Goal: Task Accomplishment & Management: Complete application form

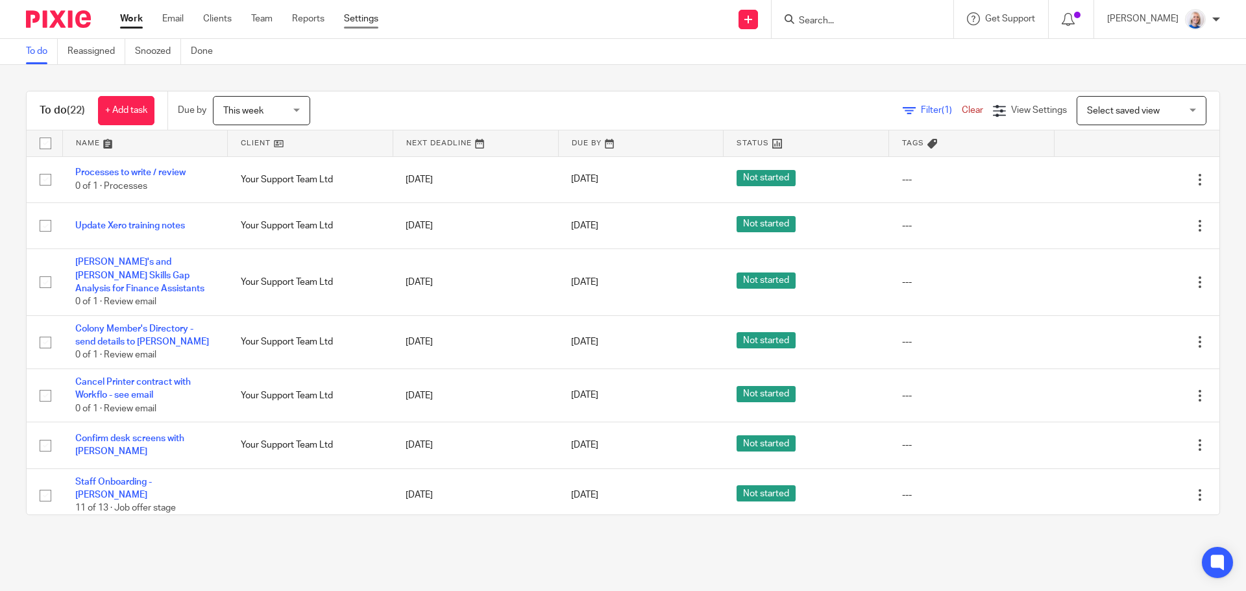
click at [350, 21] on link "Settings" at bounding box center [361, 18] width 34 height 13
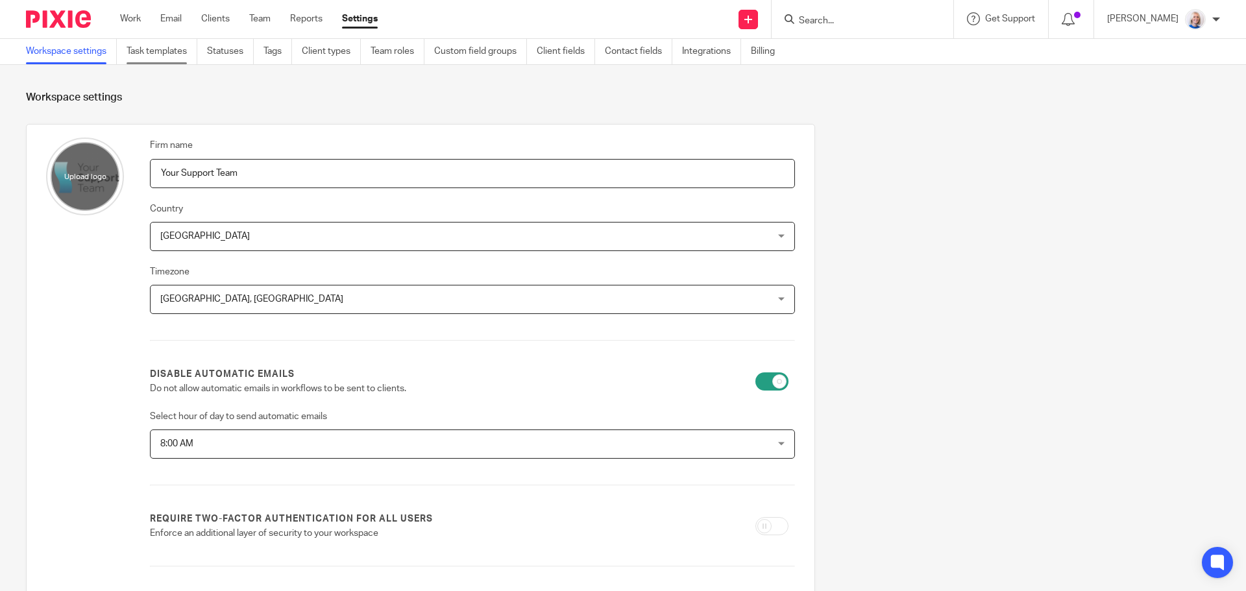
click at [141, 53] on link "Task templates" at bounding box center [162, 51] width 71 height 25
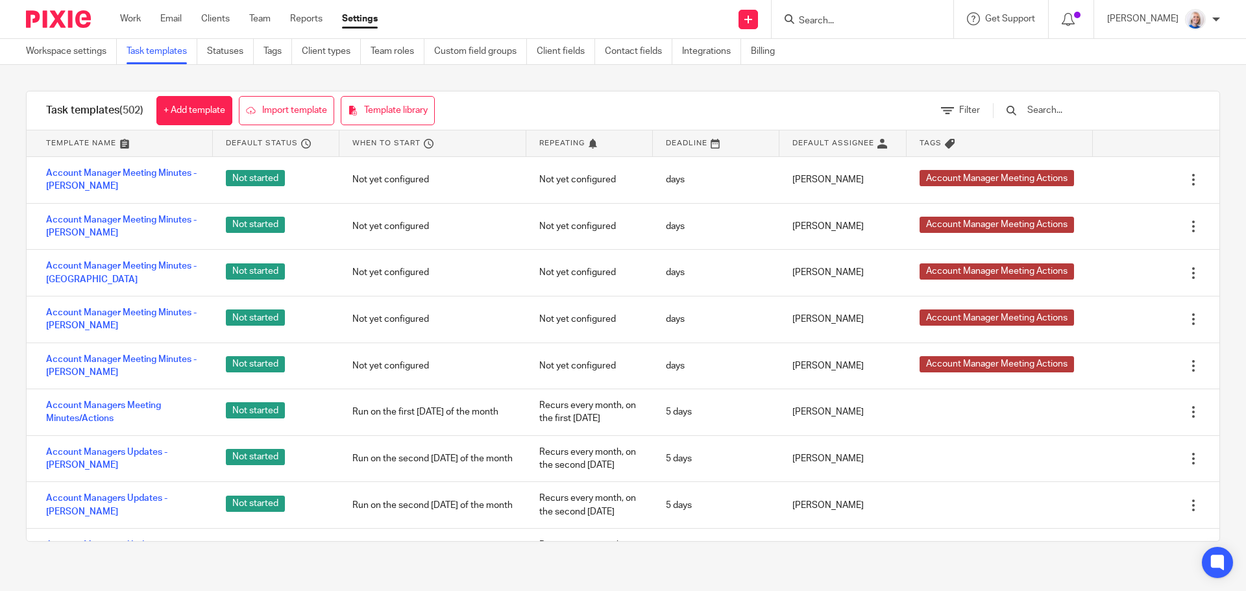
click at [1061, 109] on input "text" at bounding box center [1101, 110] width 151 height 14
click at [204, 18] on link "Clients" at bounding box center [215, 18] width 29 height 13
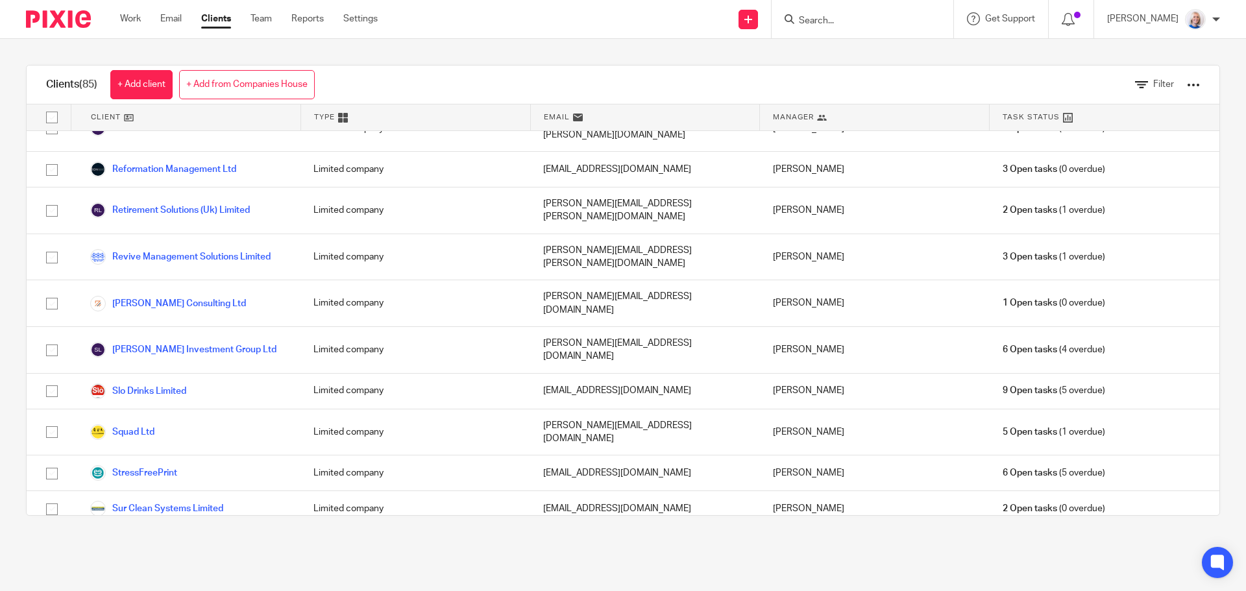
scroll to position [2689, 0]
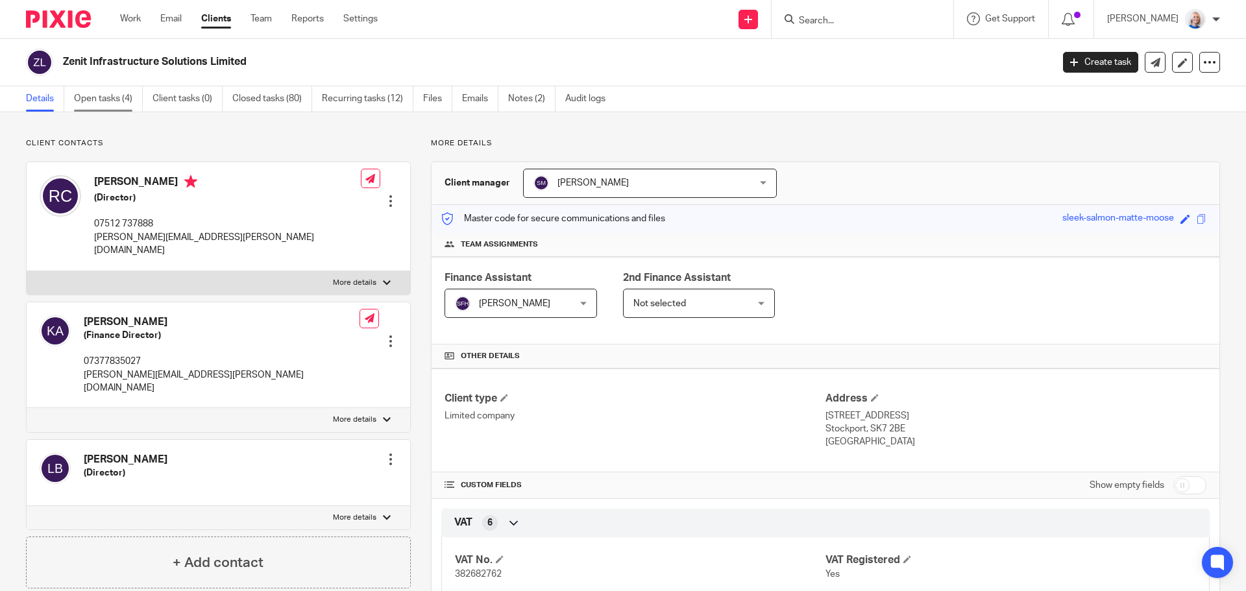
click at [77, 99] on link "Open tasks (4)" at bounding box center [108, 98] width 69 height 25
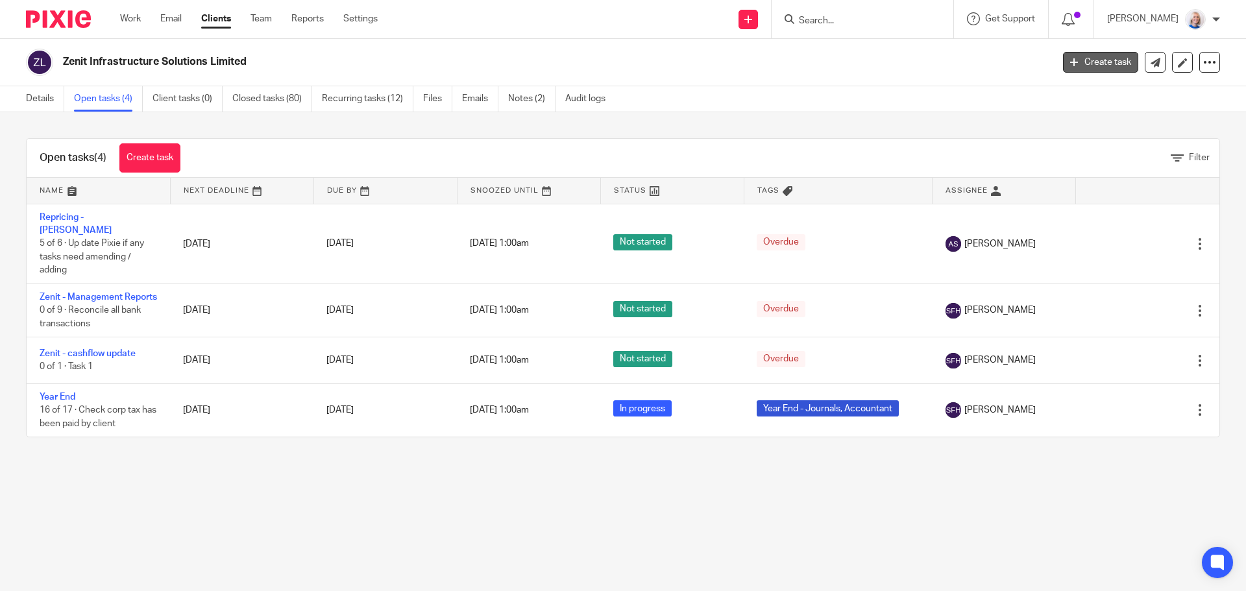
click at [1088, 60] on link "Create task" at bounding box center [1100, 62] width 75 height 21
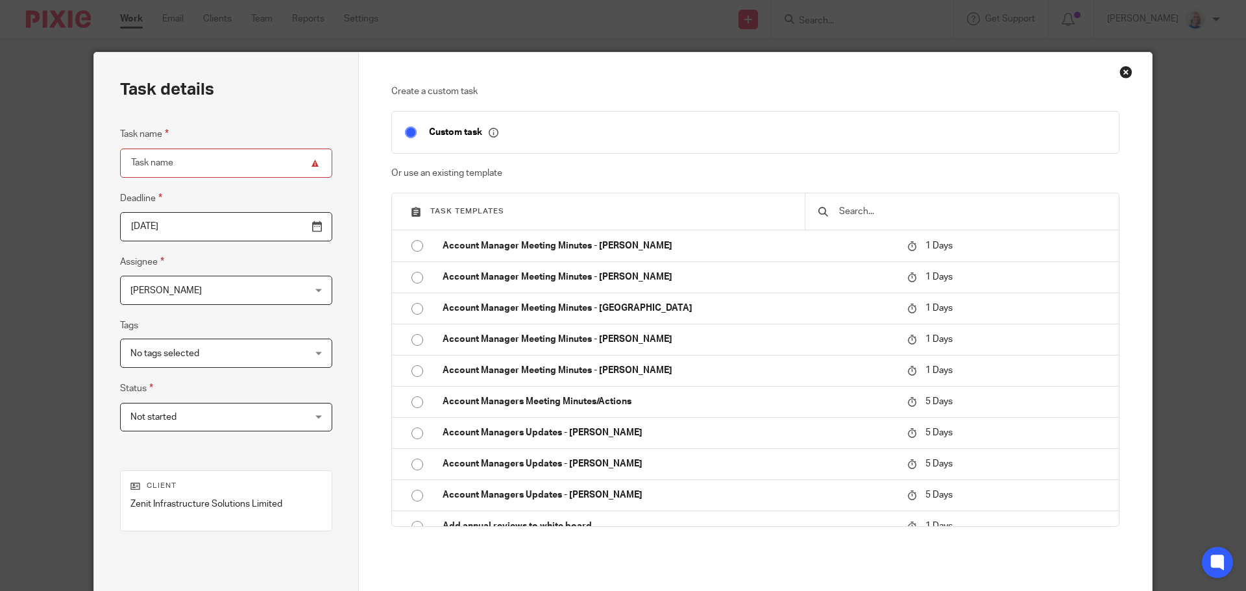
click at [898, 215] on input "text" at bounding box center [972, 211] width 268 height 14
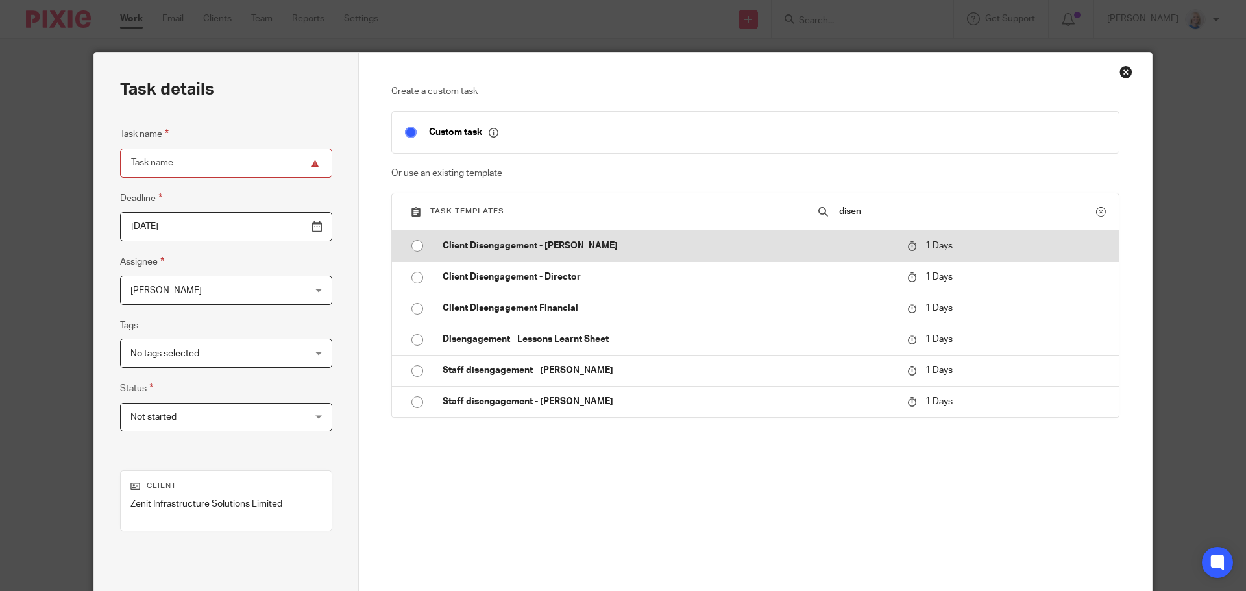
type input "disen"
click at [411, 243] on input "radio" at bounding box center [417, 246] width 25 height 25
type input "[DATE]"
type input "Client Disengagement - [PERSON_NAME]"
checkbox input "false"
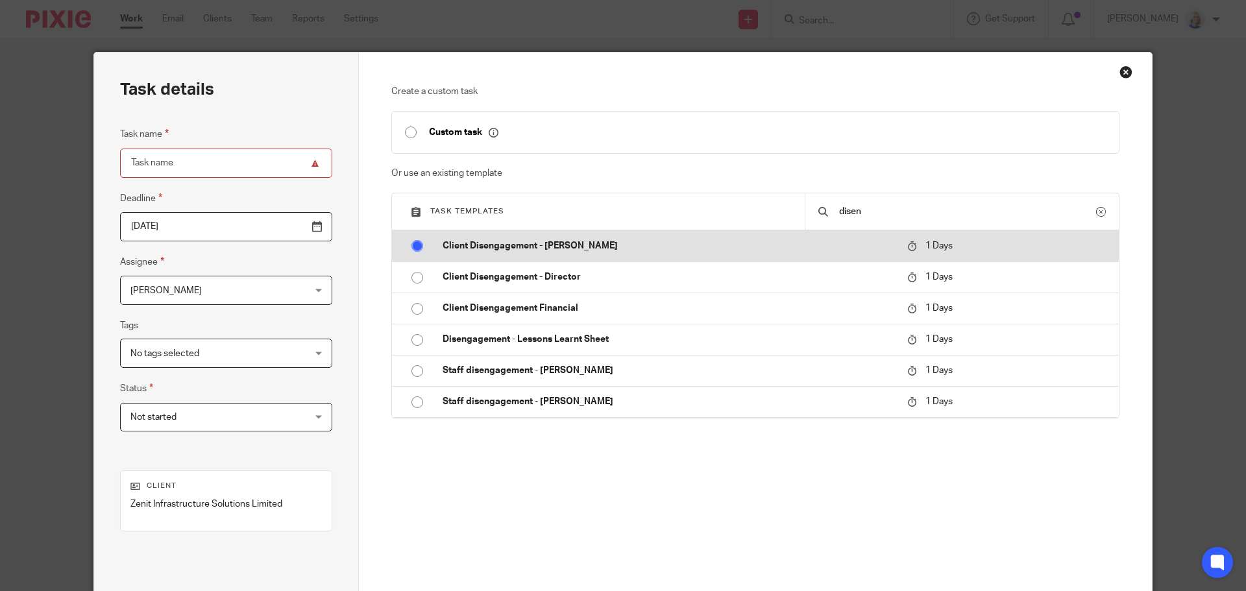
radio input "false"
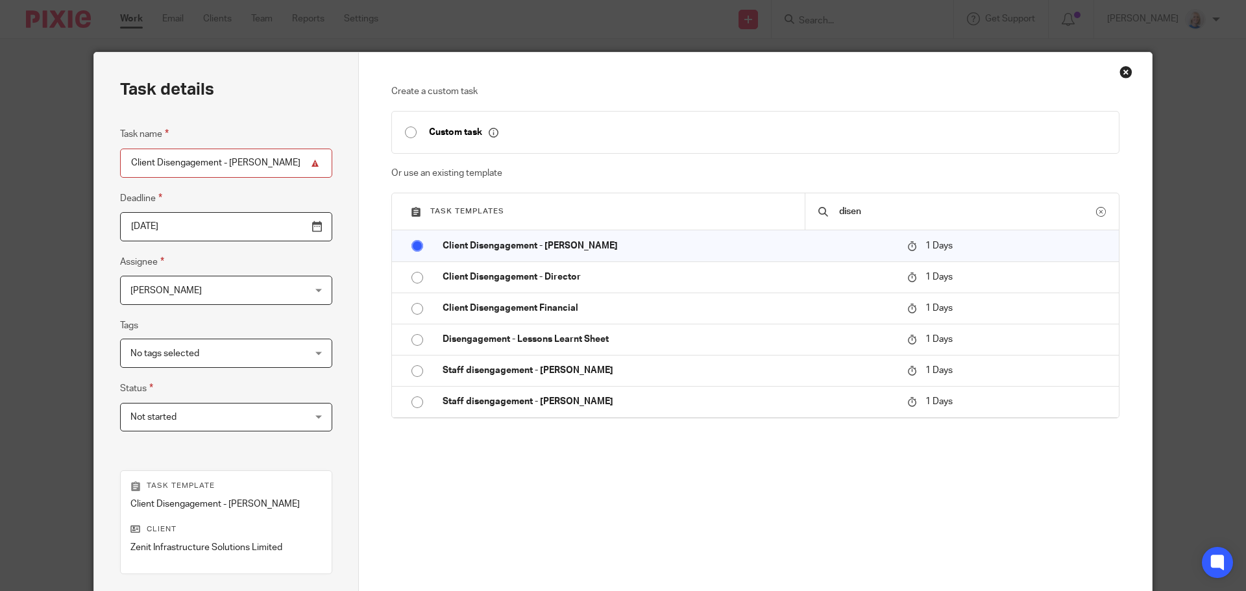
click at [233, 289] on span "[PERSON_NAME]" at bounding box center [210, 289] width 161 height 27
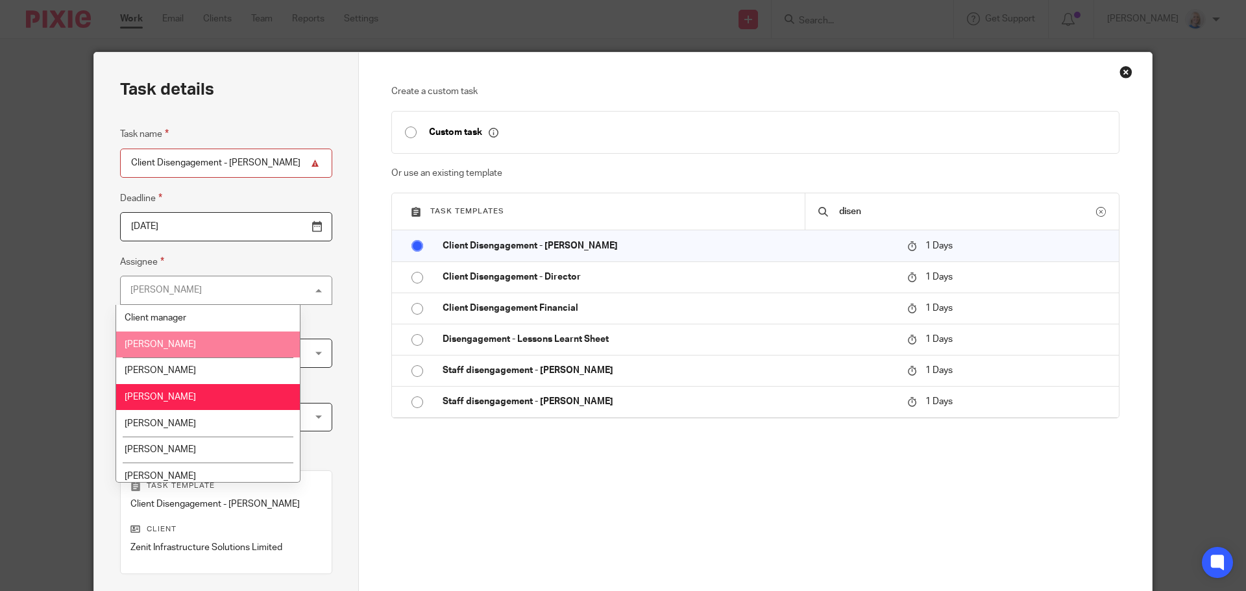
click at [195, 345] on li "[PERSON_NAME]" at bounding box center [208, 345] width 184 height 27
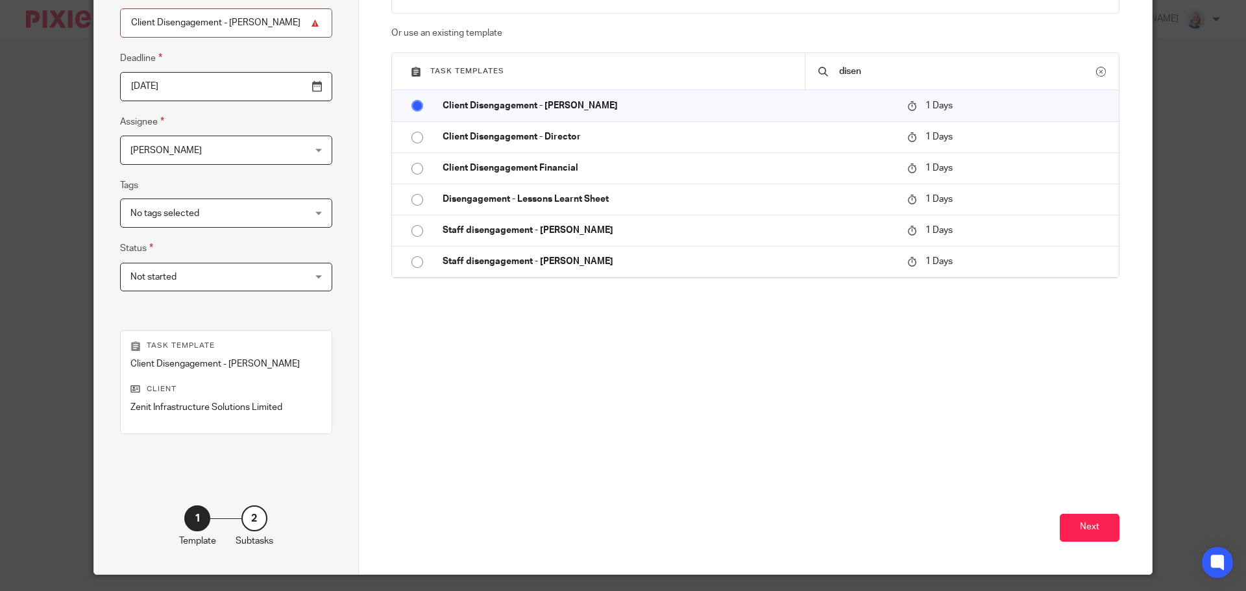
scroll to position [176, 0]
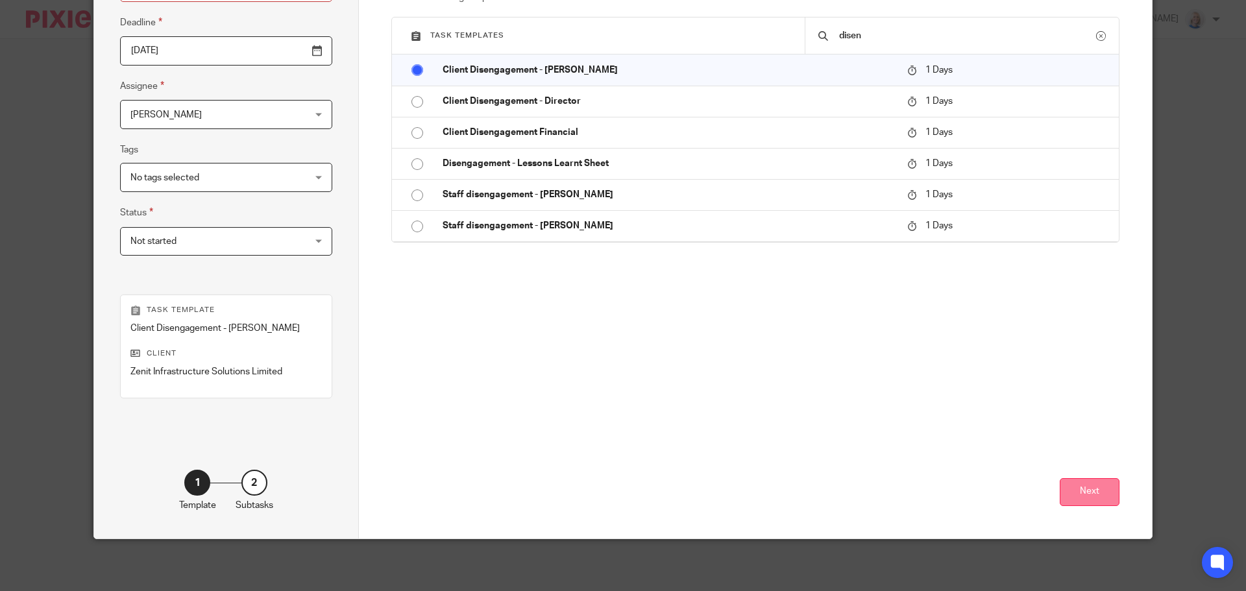
click at [1083, 496] on button "Next" at bounding box center [1090, 492] width 60 height 28
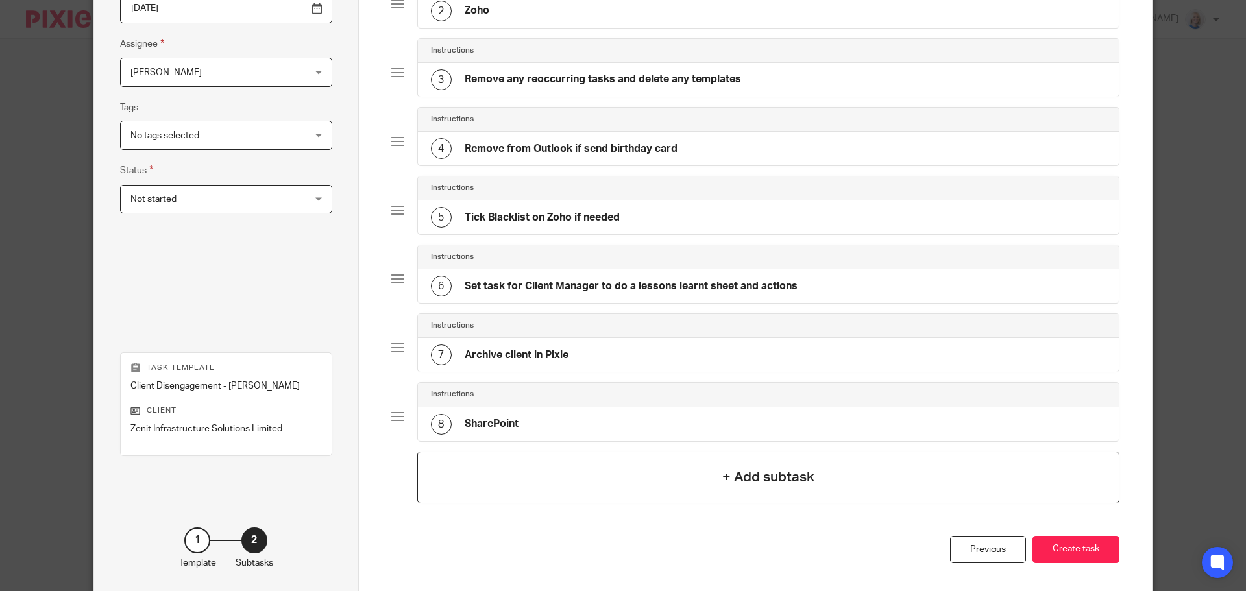
scroll to position [241, 0]
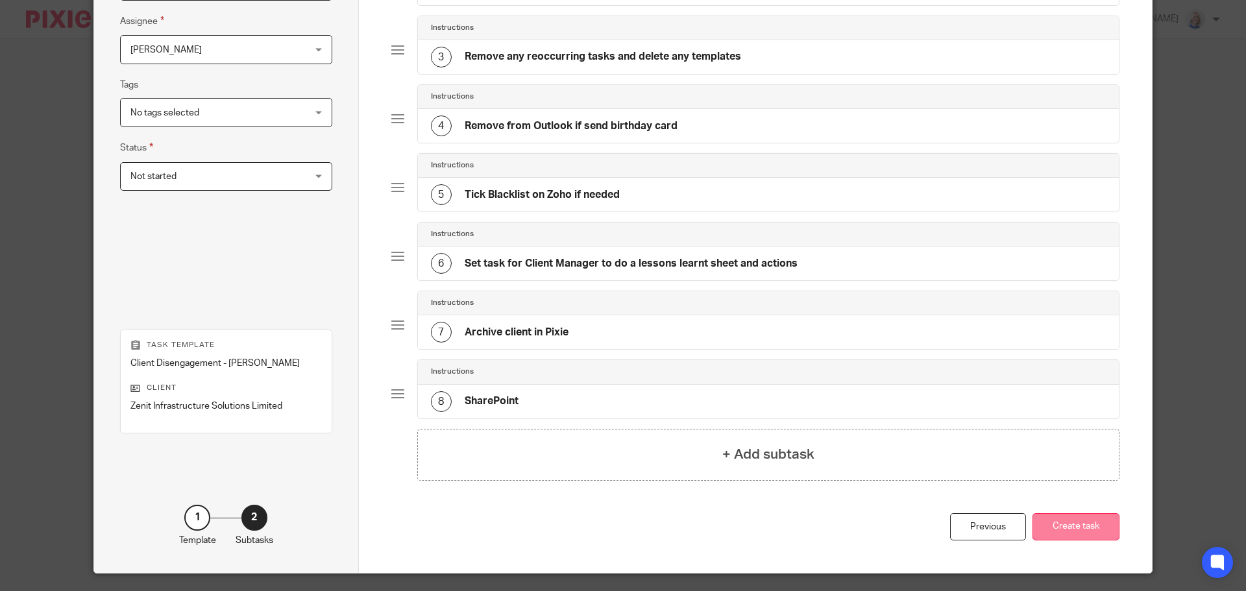
click at [1101, 522] on button "Create task" at bounding box center [1075, 527] width 87 height 28
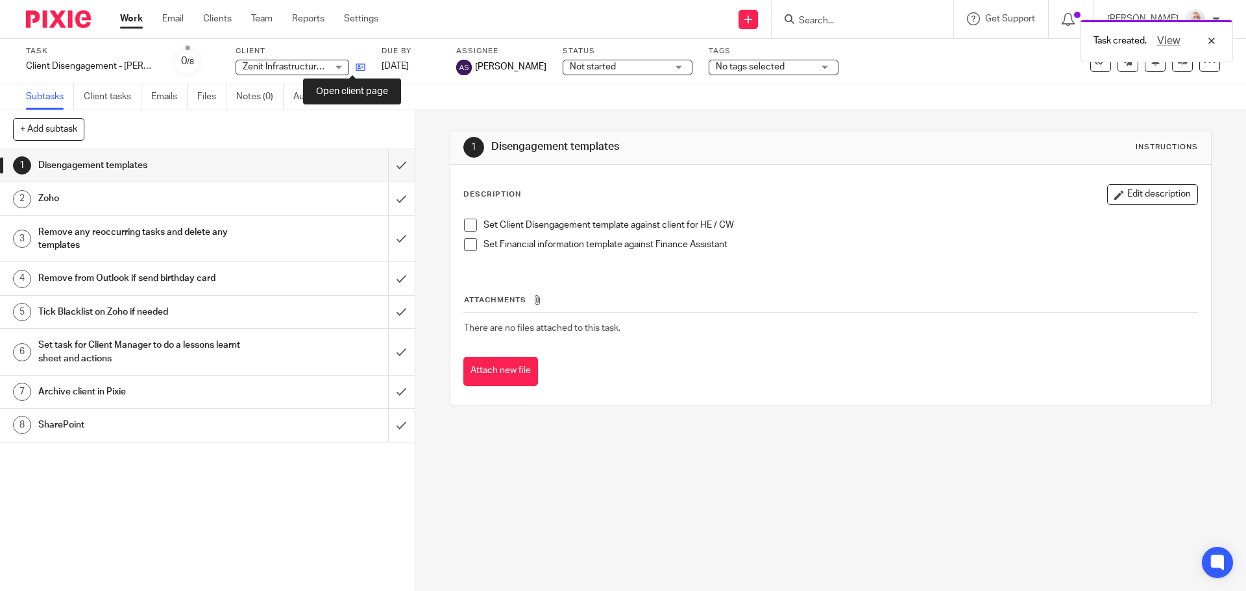
click at [356, 70] on icon at bounding box center [361, 67] width 10 height 10
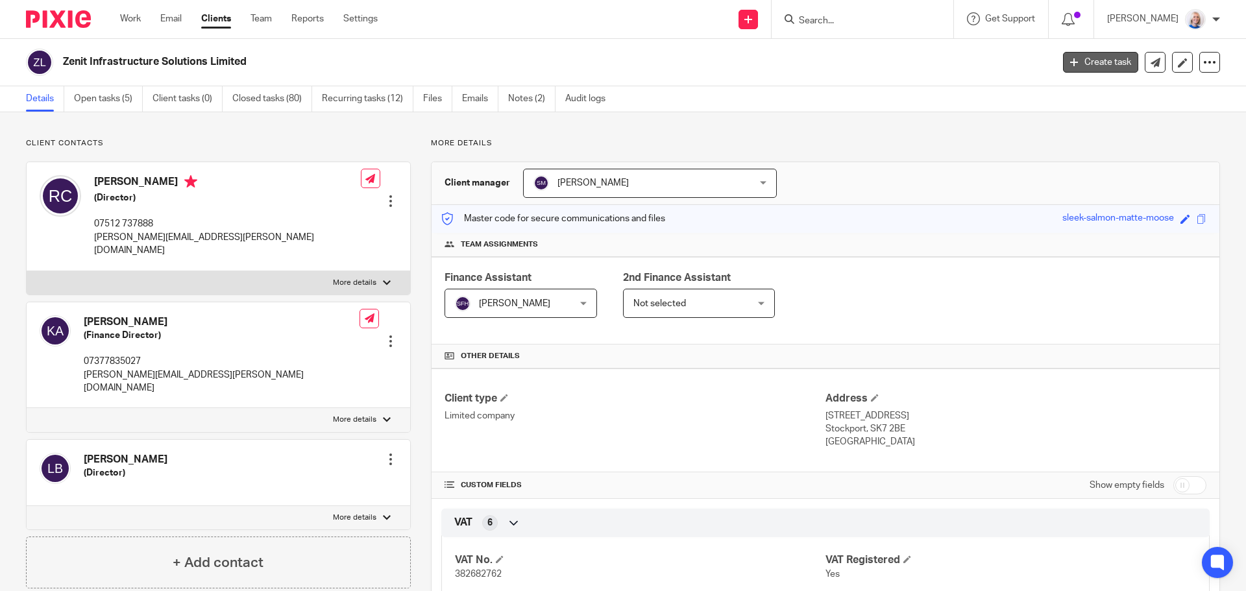
click at [1087, 65] on link "Create task" at bounding box center [1100, 62] width 75 height 21
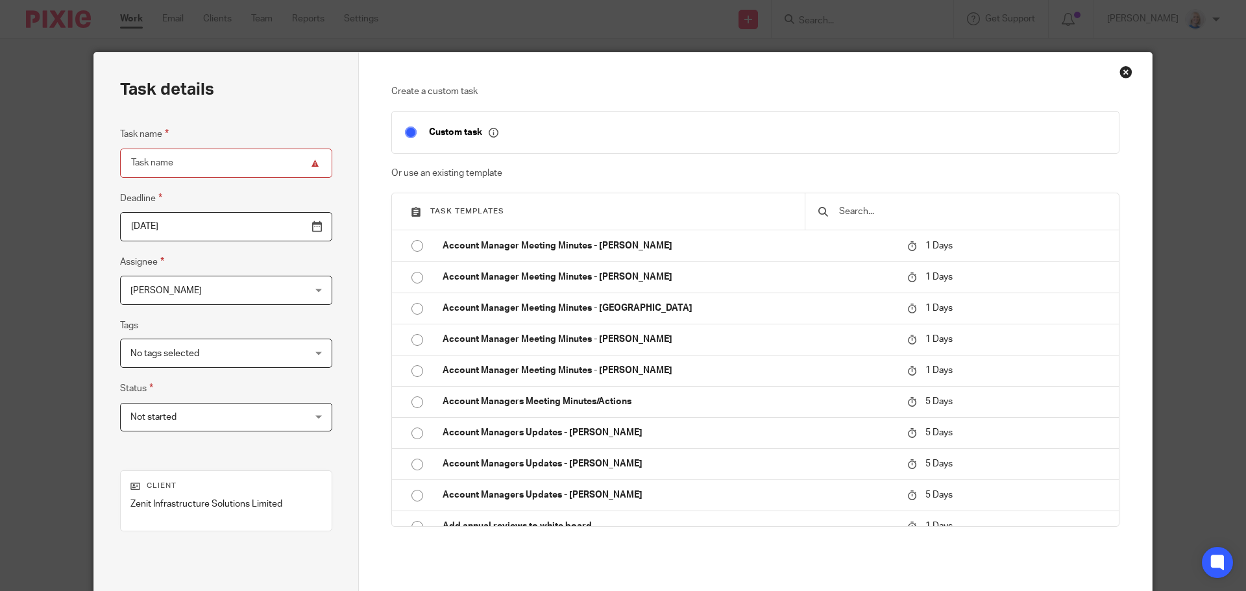
click at [888, 217] on input "text" at bounding box center [972, 211] width 268 height 14
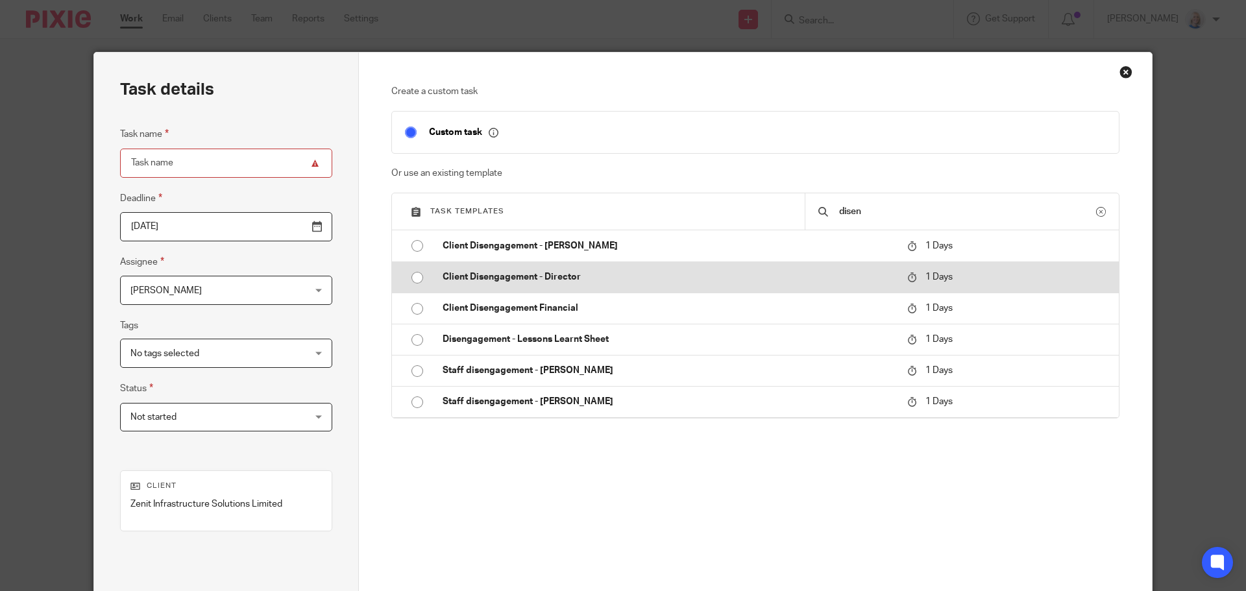
type input "disen"
click at [412, 275] on input "radio" at bounding box center [417, 277] width 25 height 25
type input "2025-08-12"
type input "Client Disengagement - Director"
checkbox input "false"
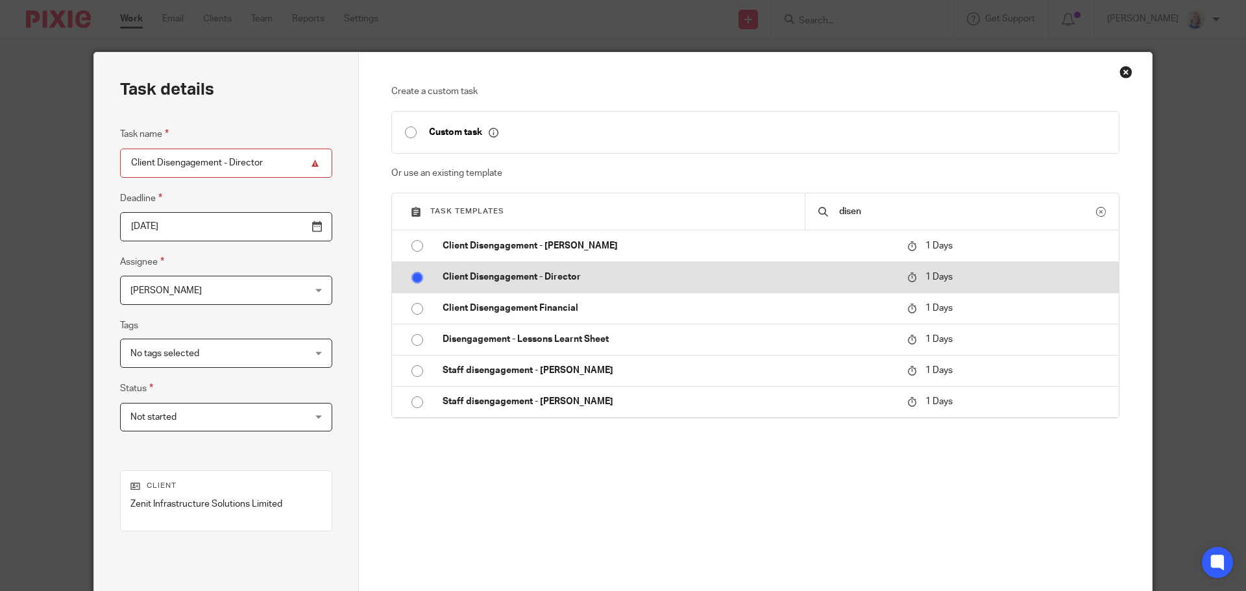
radio input "false"
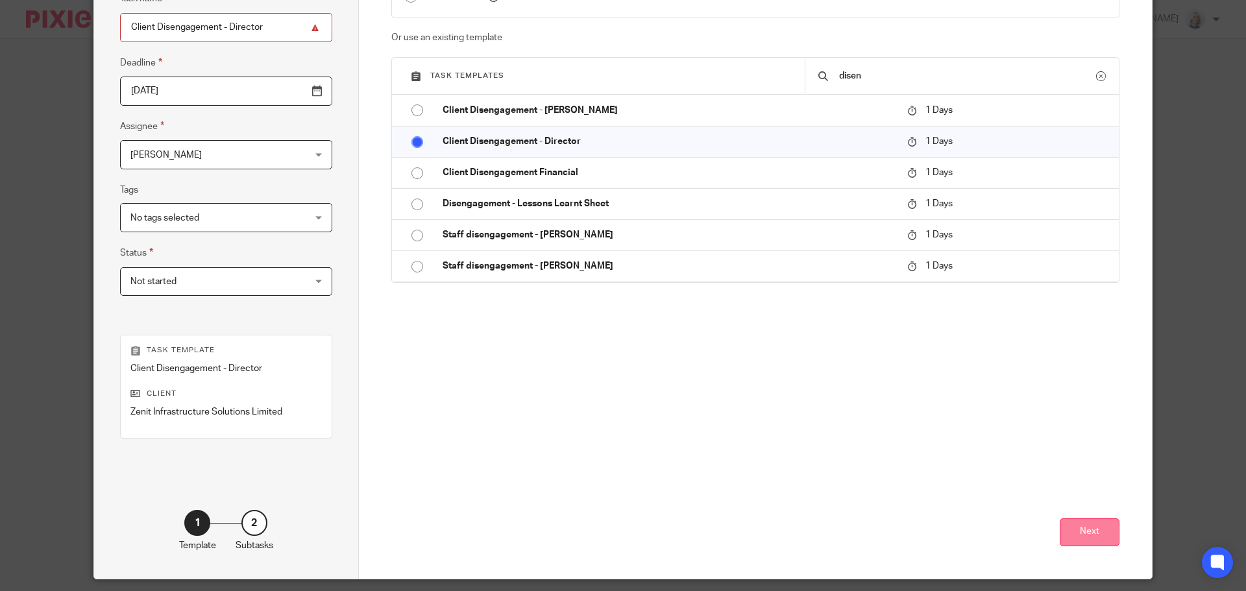
scroll to position [176, 0]
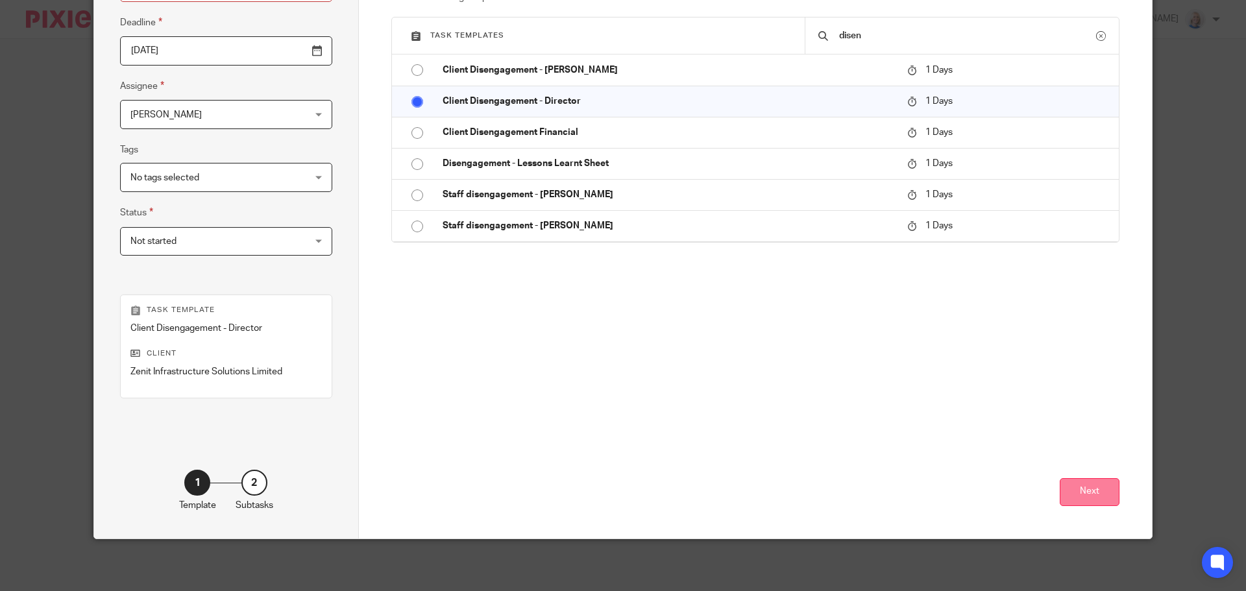
click at [1069, 491] on button "Next" at bounding box center [1090, 492] width 60 height 28
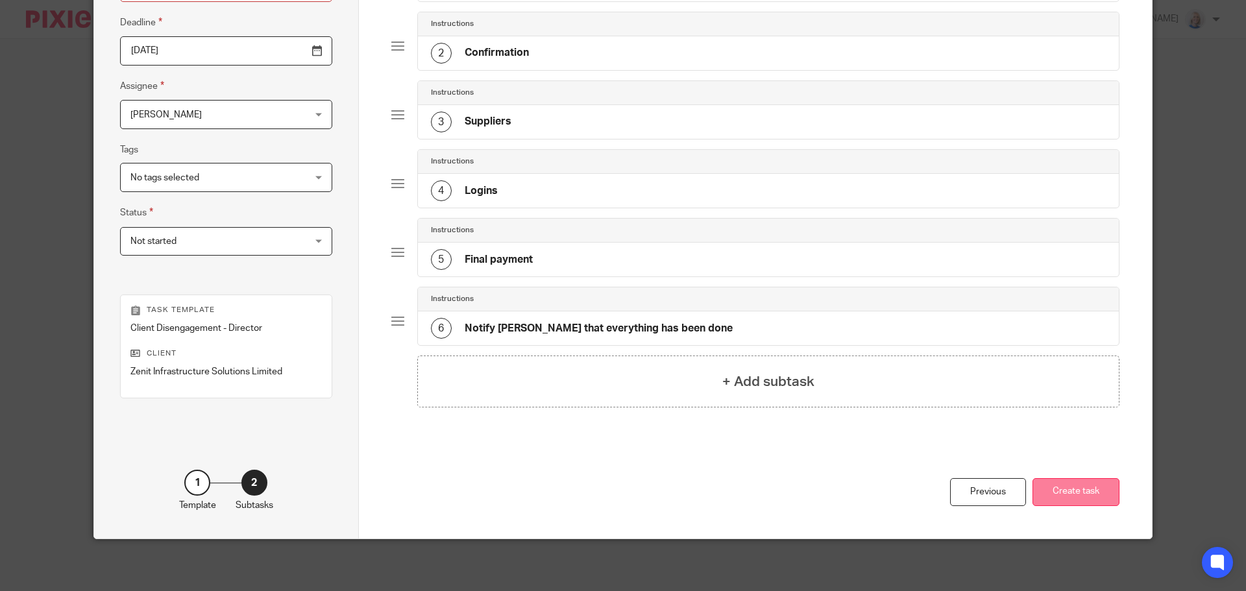
click at [1091, 493] on button "Create task" at bounding box center [1075, 492] width 87 height 28
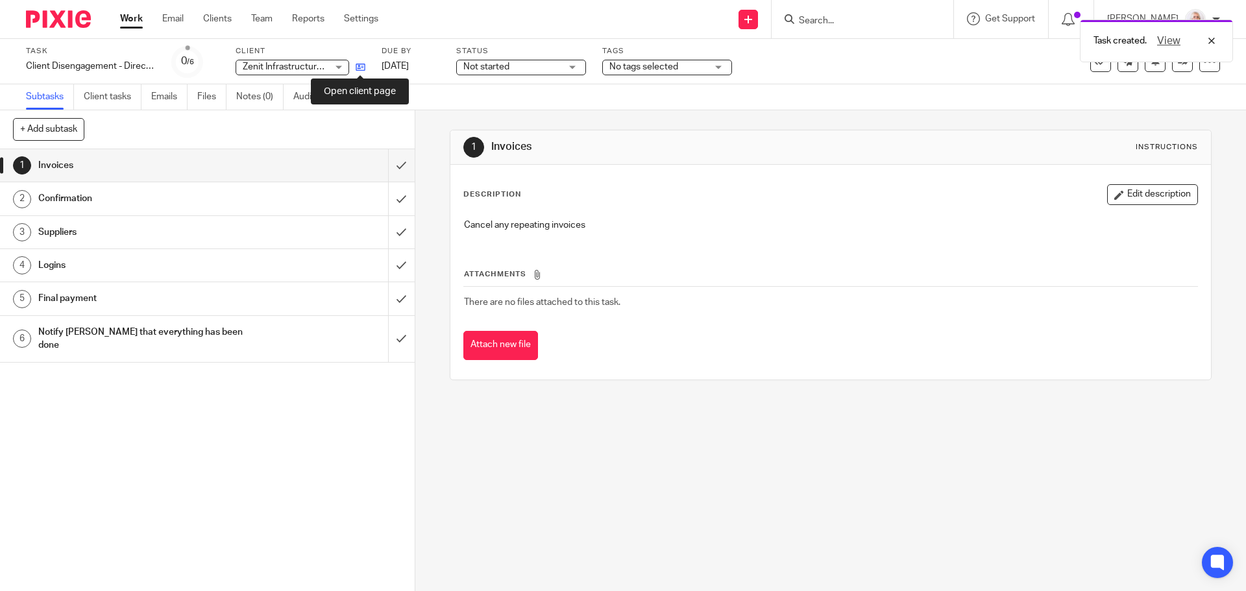
click at [359, 66] on icon at bounding box center [361, 67] width 10 height 10
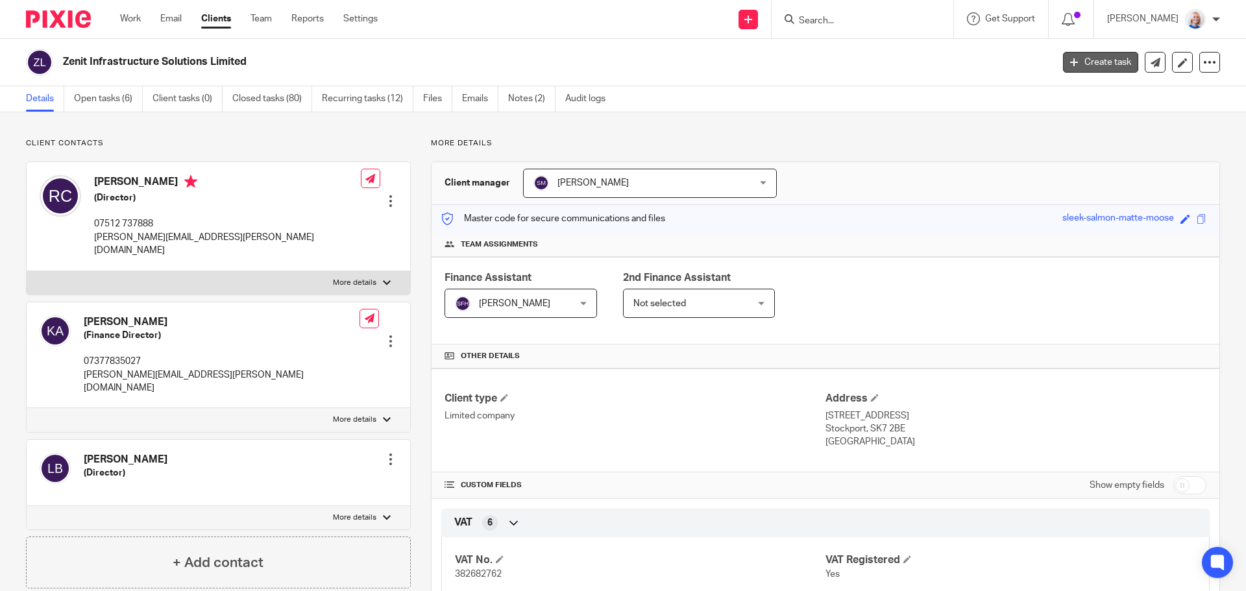
click at [1080, 63] on link "Create task" at bounding box center [1100, 62] width 75 height 21
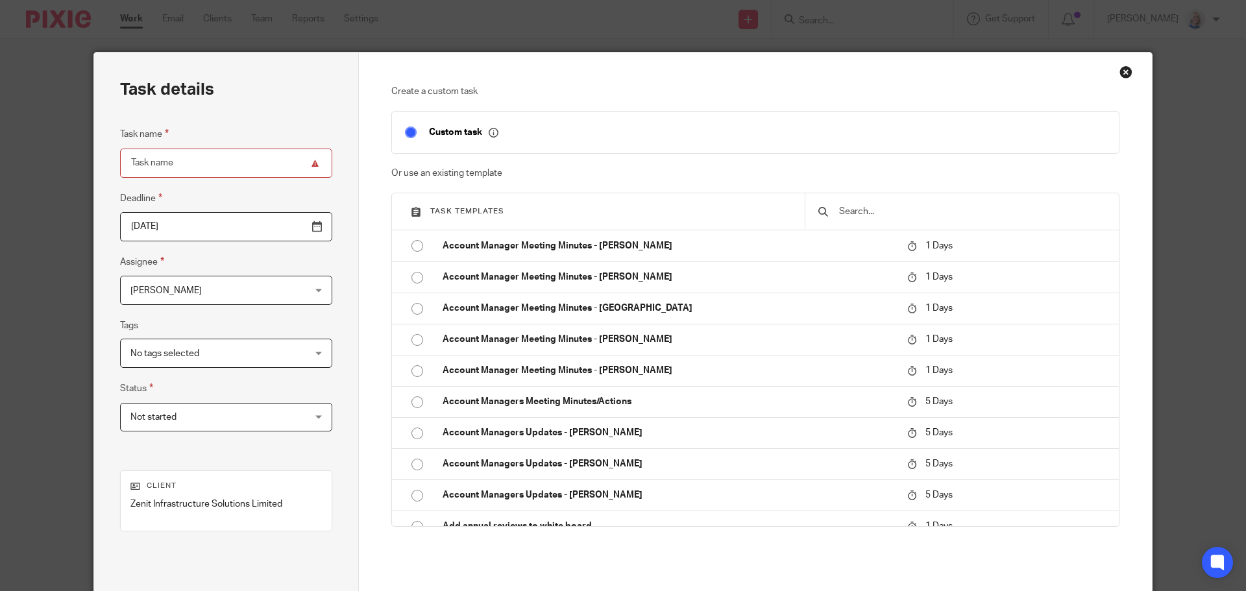
click at [903, 206] on input "text" at bounding box center [972, 211] width 268 height 14
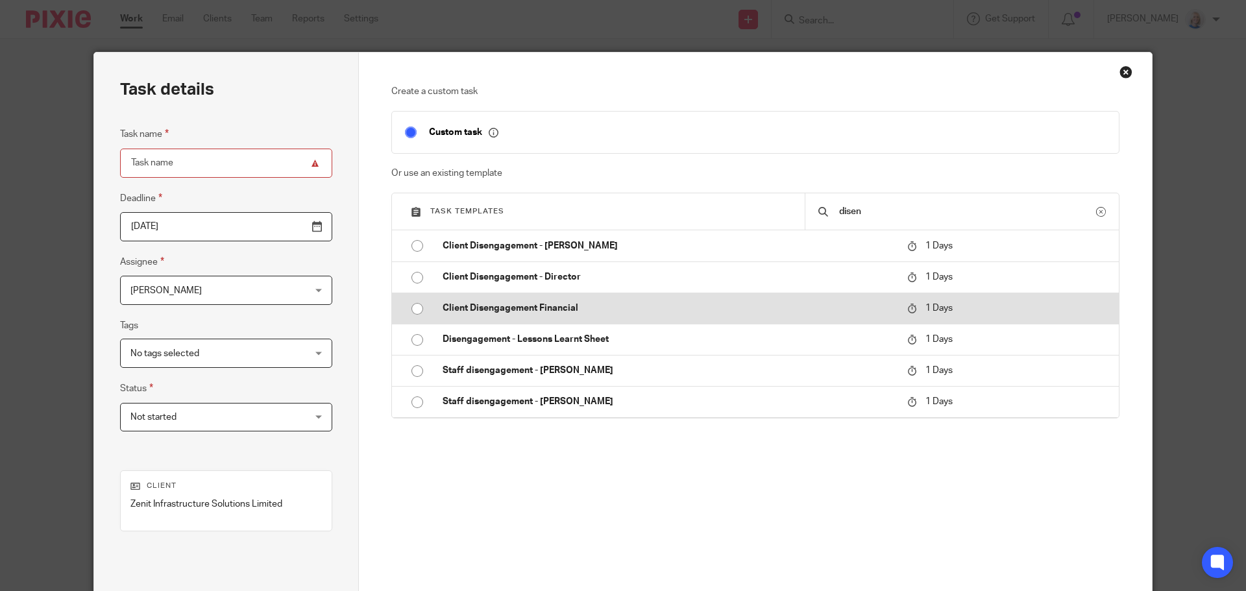
type input "disen"
click at [408, 303] on input "radio" at bounding box center [417, 309] width 25 height 25
type input "2025-08-12"
type input "Client Disengagement Financial"
checkbox input "false"
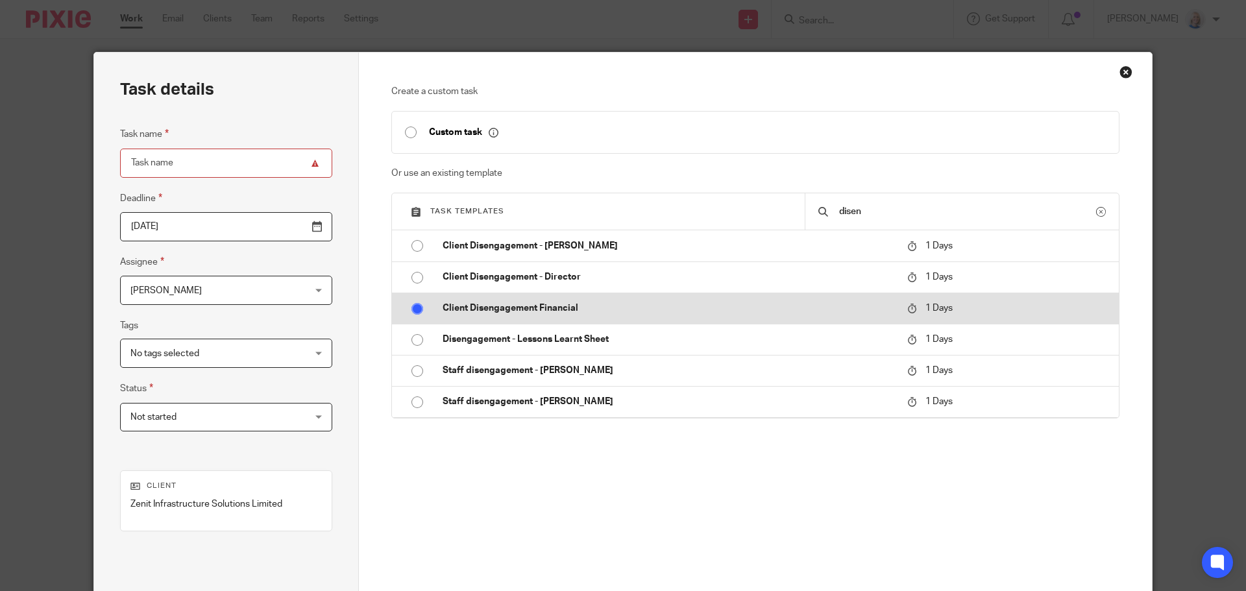
radio input "false"
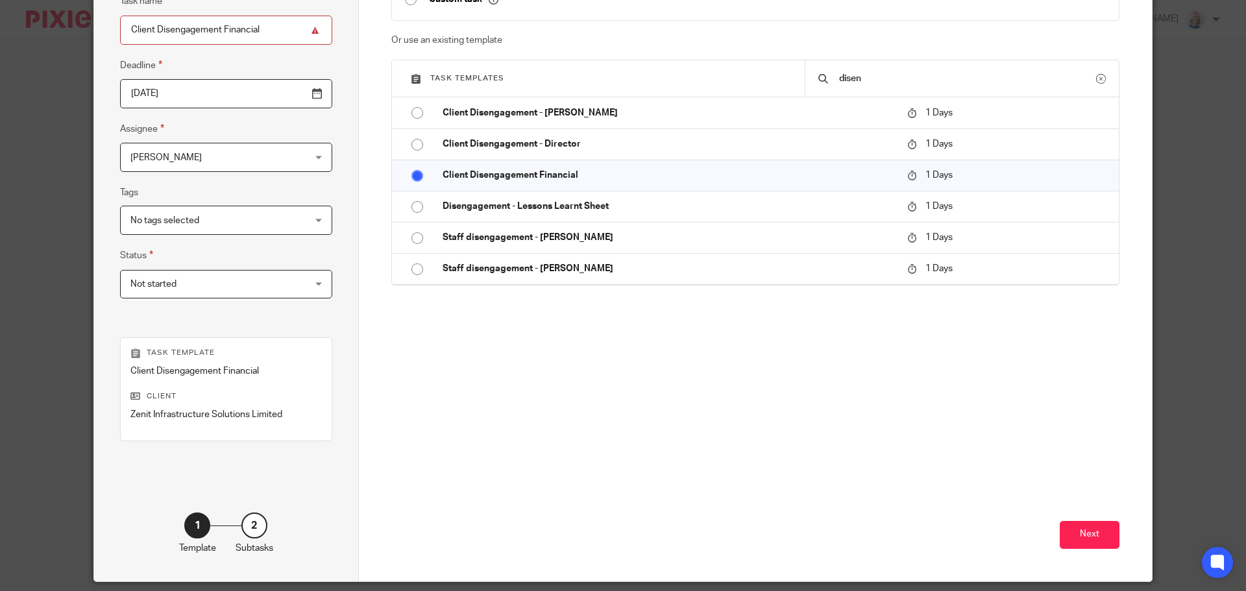
scroll to position [176, 0]
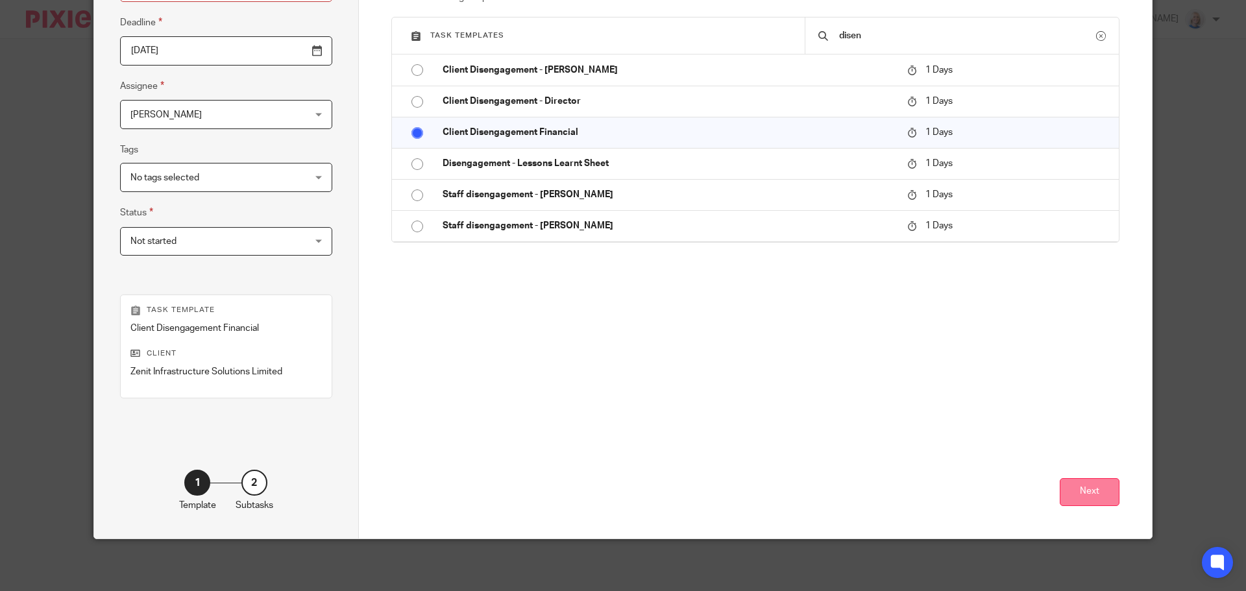
click at [1082, 498] on button "Next" at bounding box center [1090, 492] width 60 height 28
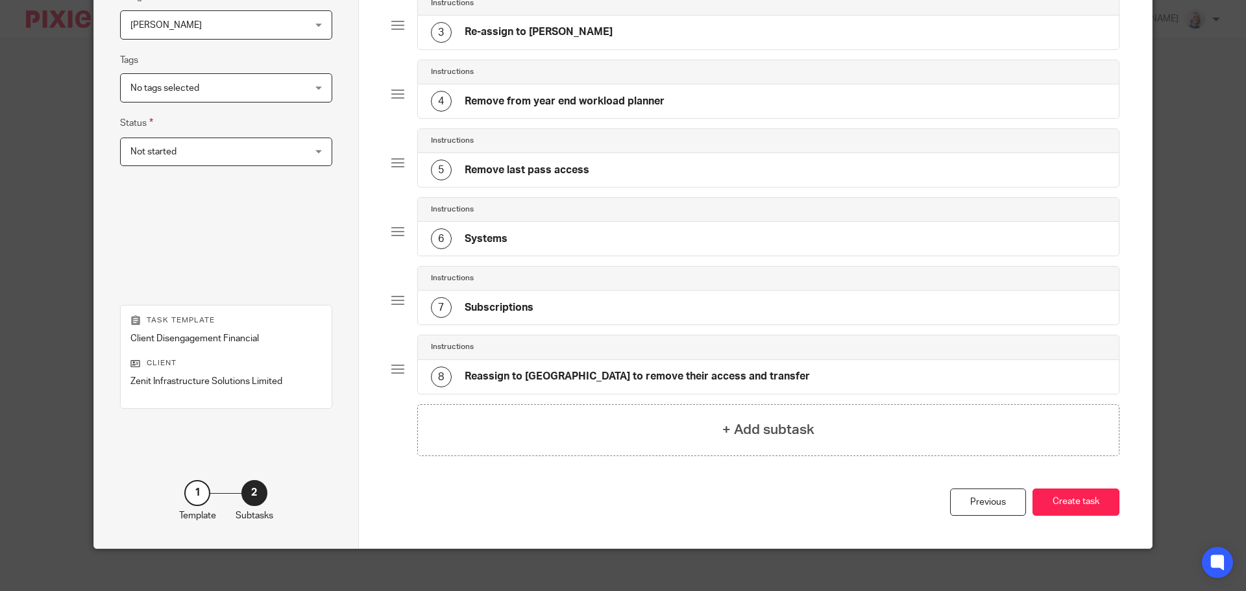
scroll to position [275, 0]
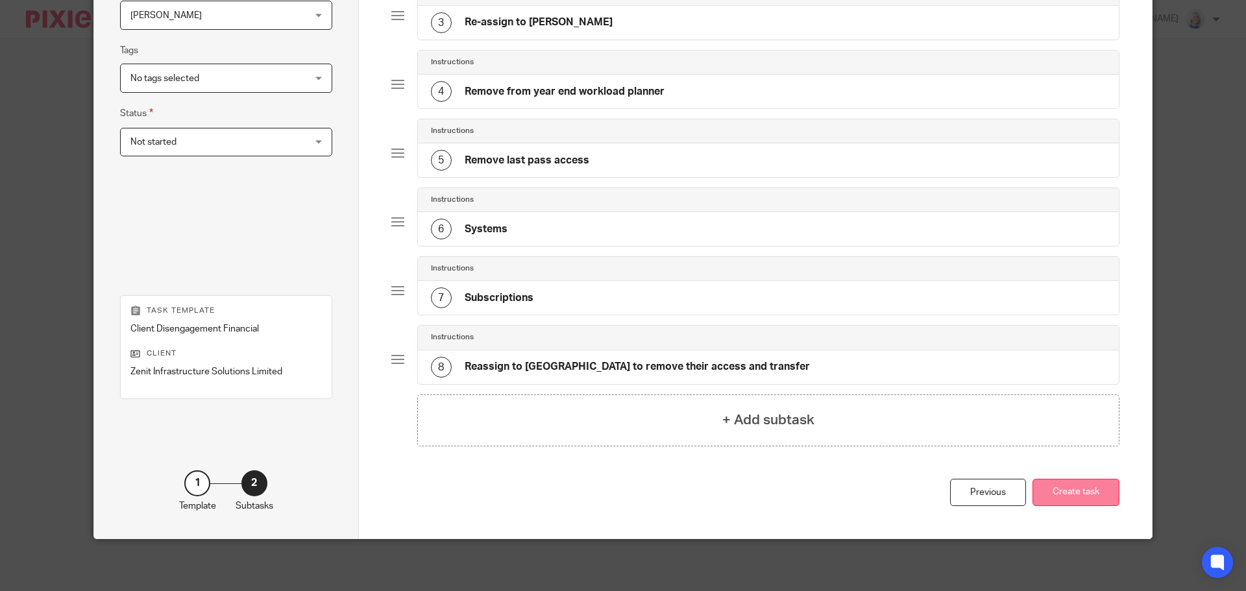
click at [1080, 499] on button "Create task" at bounding box center [1075, 493] width 87 height 28
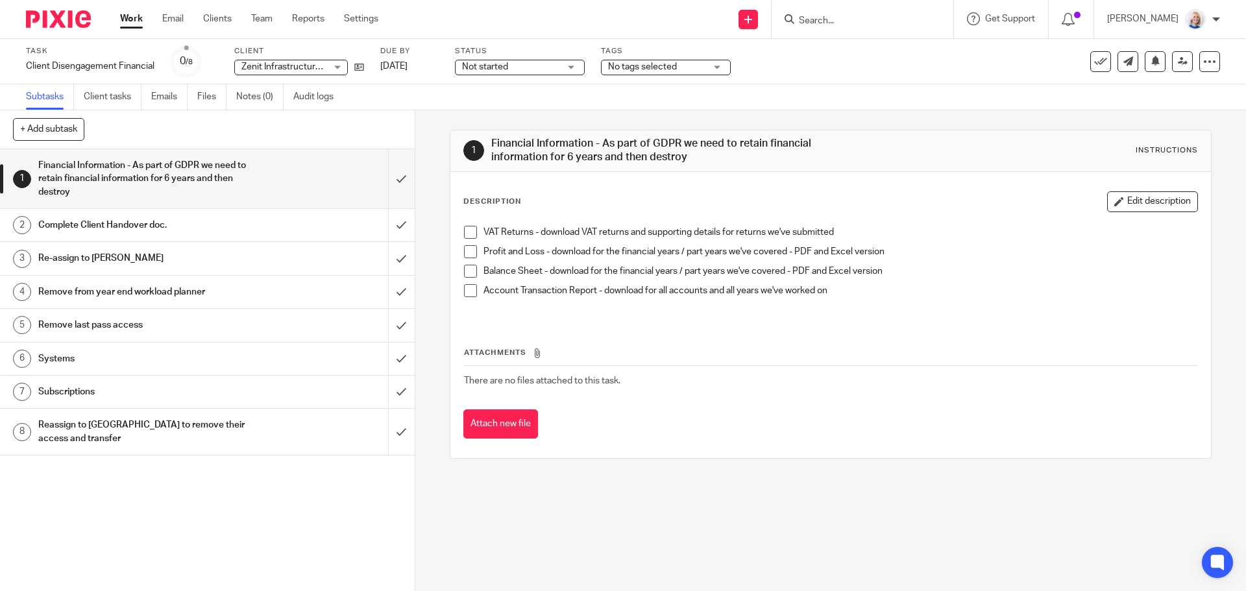
click at [1210, 23] on div "[PERSON_NAME]" at bounding box center [1163, 19] width 113 height 21
click at [1140, 23] on p "[PERSON_NAME]" at bounding box center [1142, 18] width 71 height 13
click at [1178, 61] on icon at bounding box center [1183, 61] width 10 height 10
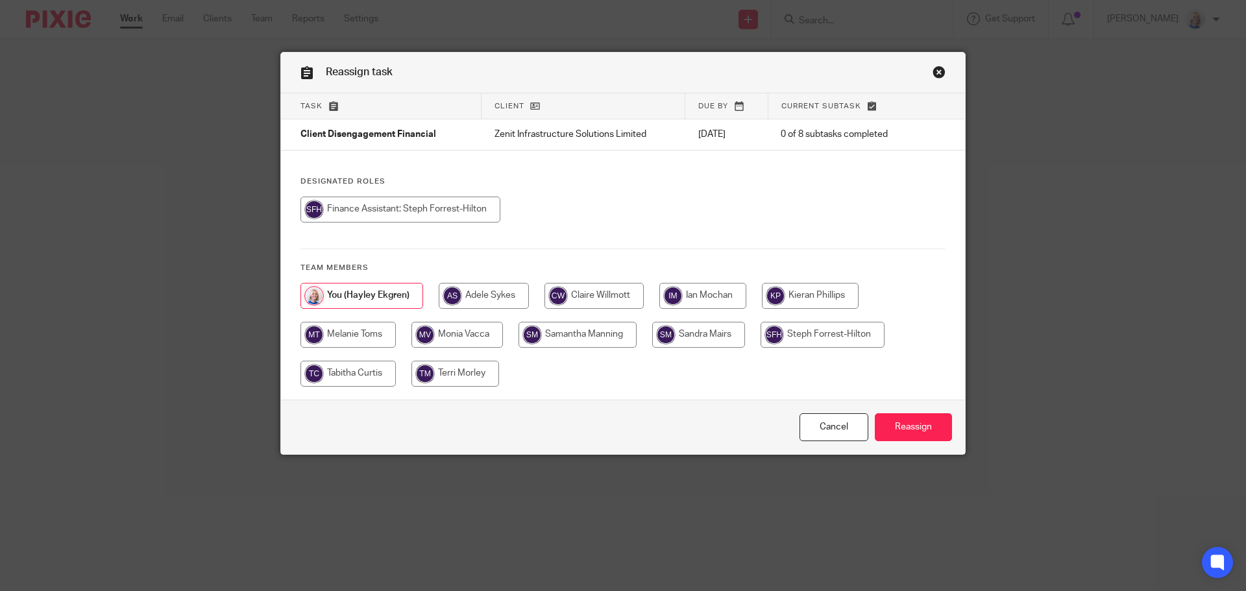
click at [718, 337] on input "radio" at bounding box center [698, 335] width 93 height 26
radio input "true"
click at [901, 422] on input "Reassign" at bounding box center [913, 427] width 77 height 28
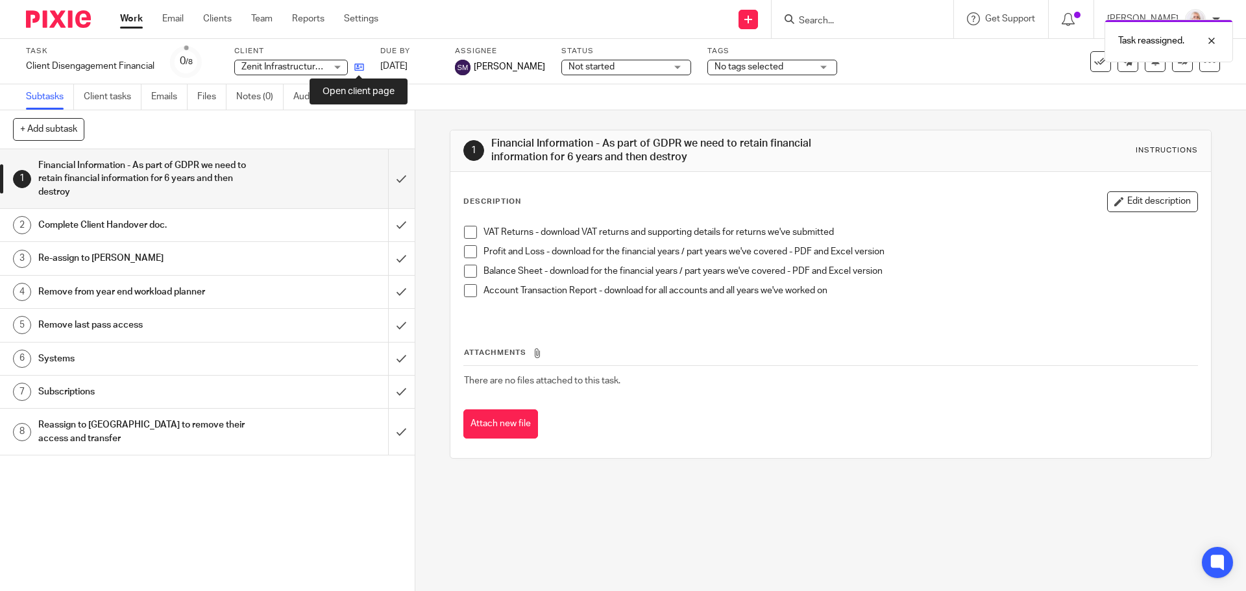
click at [359, 67] on icon at bounding box center [359, 67] width 10 height 10
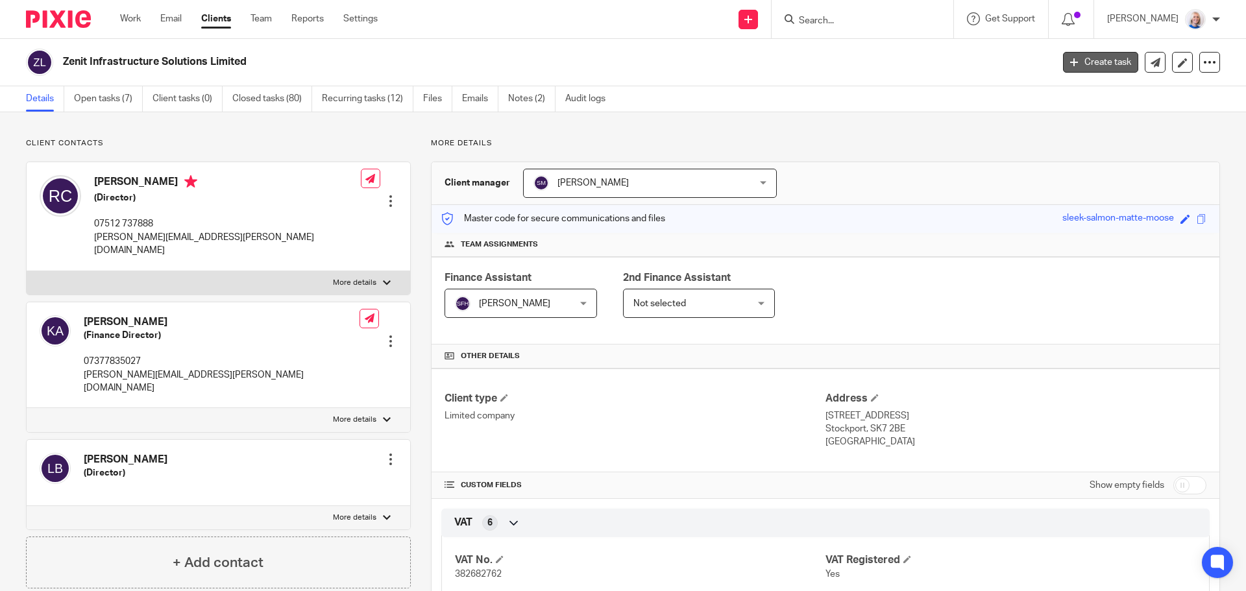
click at [1095, 65] on link "Create task" at bounding box center [1100, 62] width 75 height 21
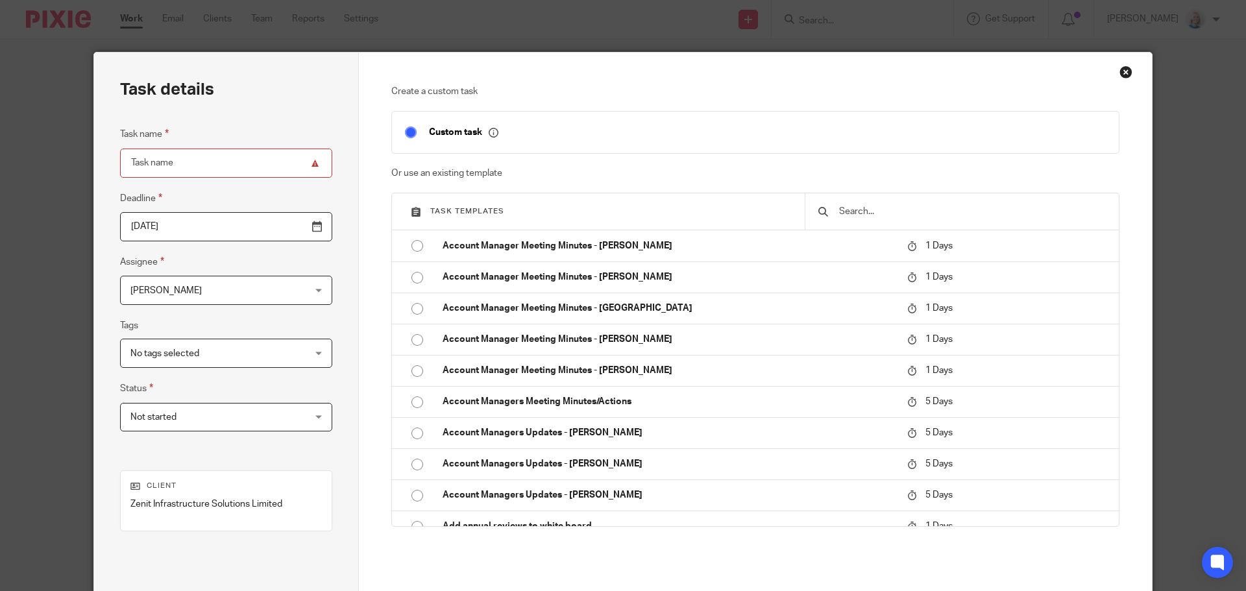
click at [852, 210] on input "text" at bounding box center [972, 211] width 268 height 14
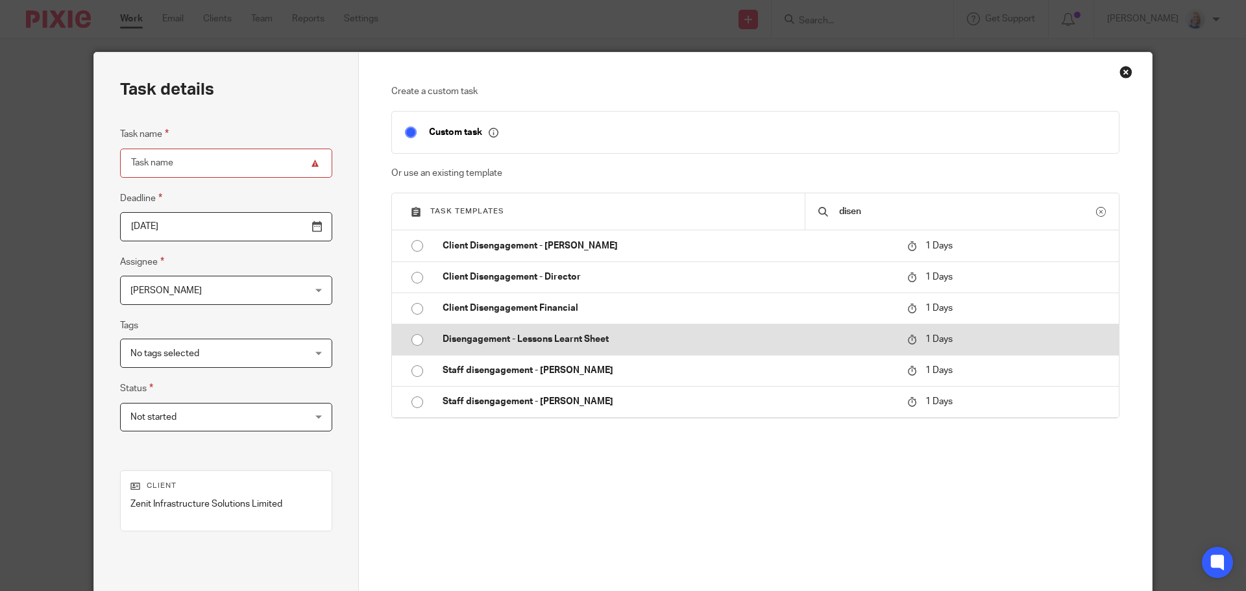
type input "disen"
click at [411, 338] on input "radio" at bounding box center [417, 340] width 25 height 25
type input "2025-08-12"
type input "Disengagement - Lessons Learnt Sheet"
checkbox input "false"
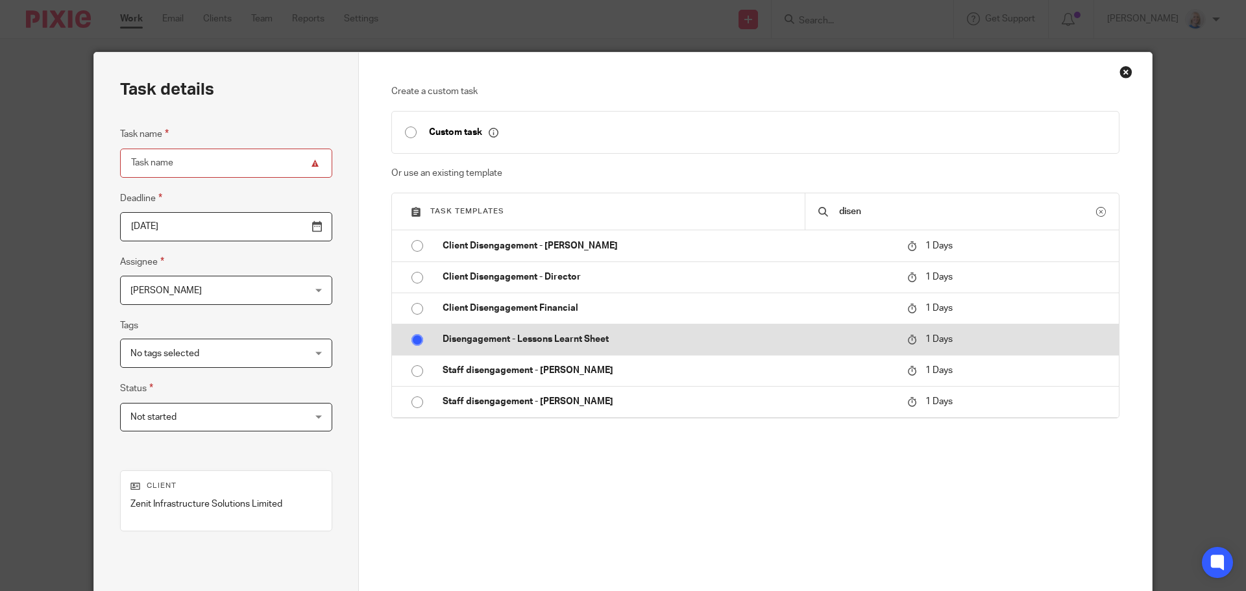
radio input "false"
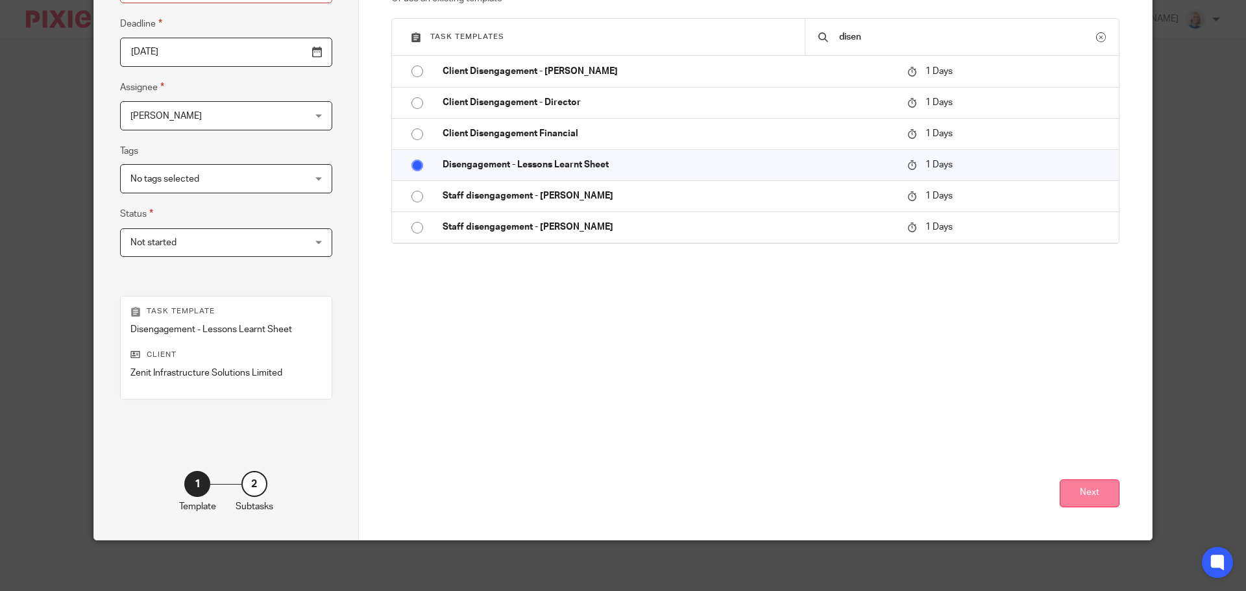
scroll to position [176, 0]
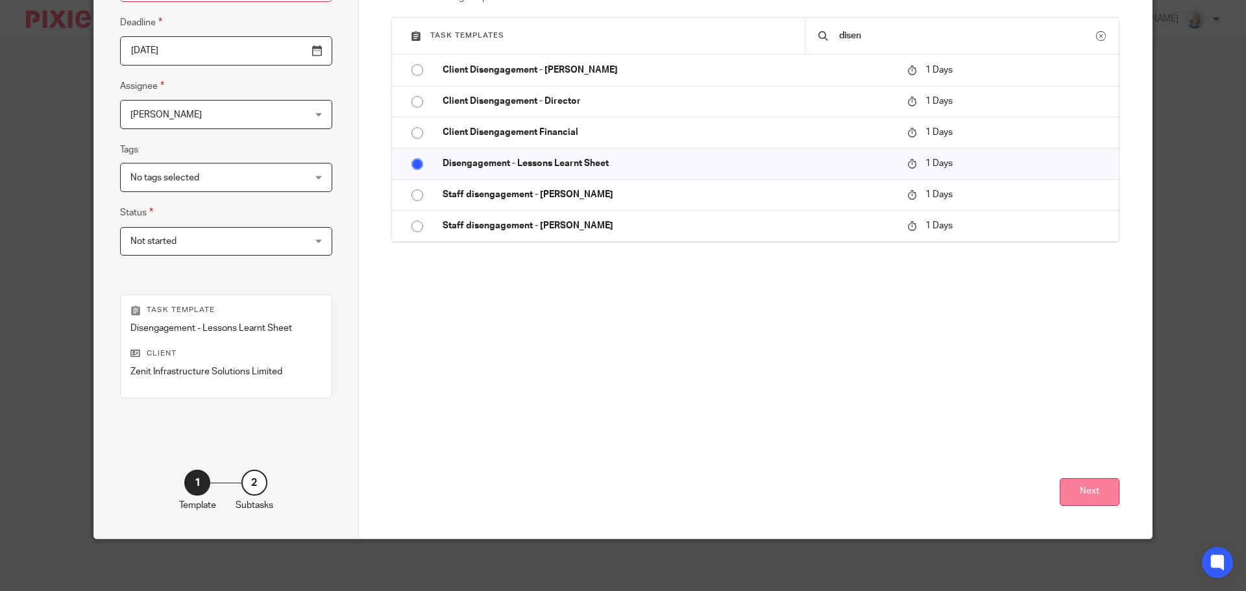
click at [1071, 487] on button "Next" at bounding box center [1090, 492] width 60 height 28
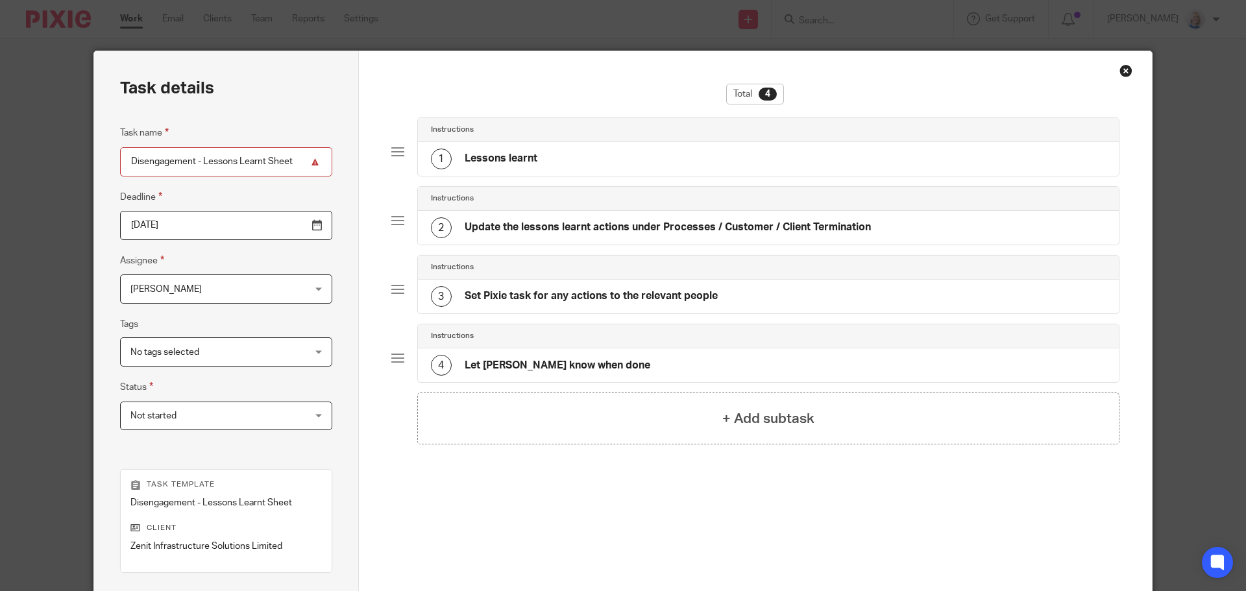
scroll to position [0, 0]
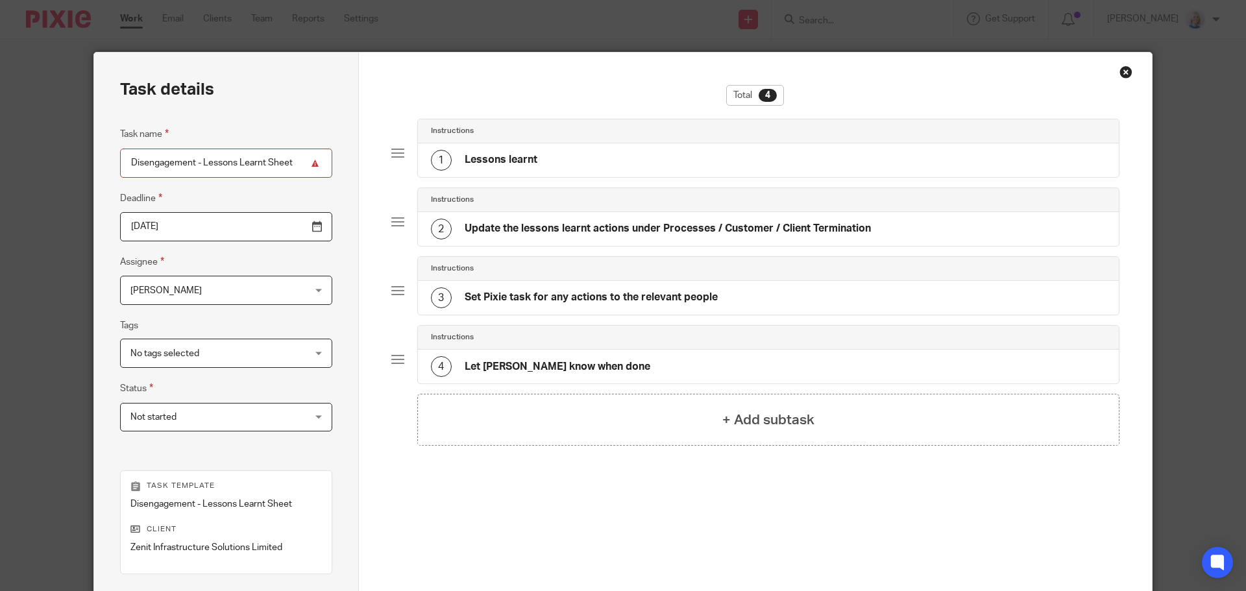
click at [227, 290] on span "[PERSON_NAME]" at bounding box center [210, 289] width 161 height 27
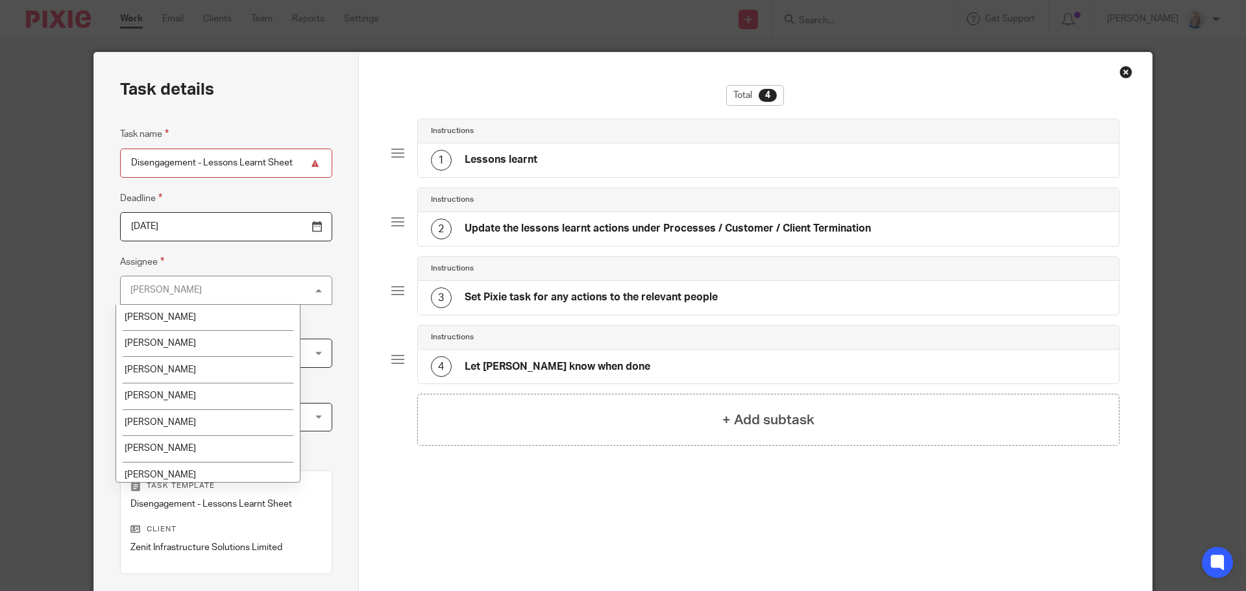
scroll to position [130, 0]
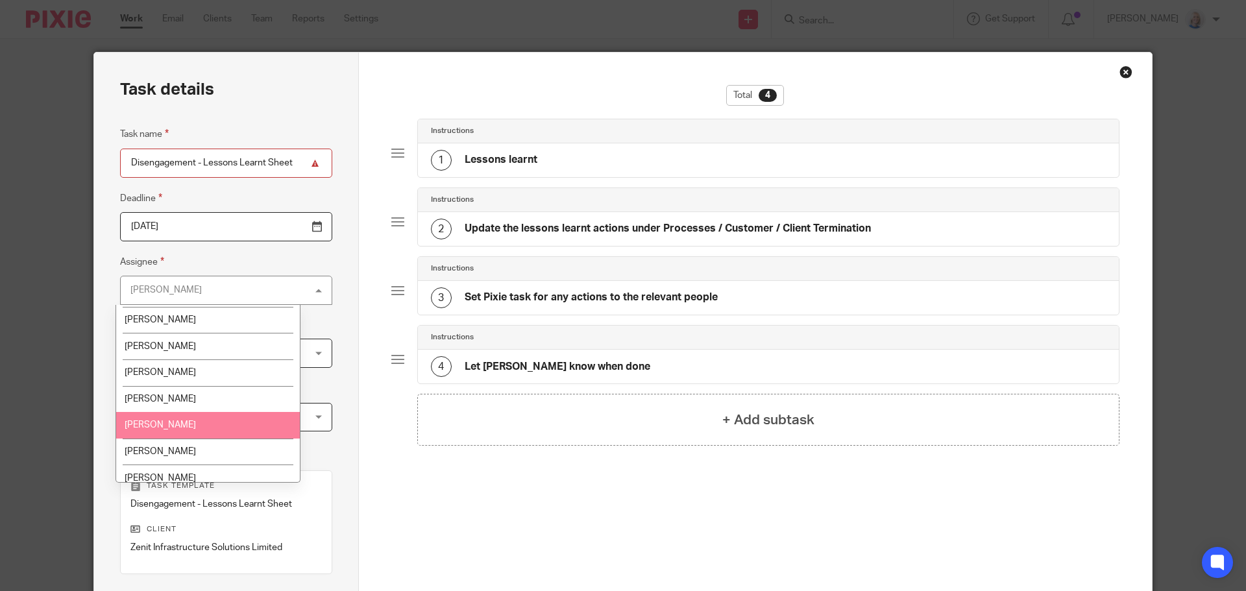
click at [193, 417] on li "Sandra Mairs" at bounding box center [208, 425] width 184 height 27
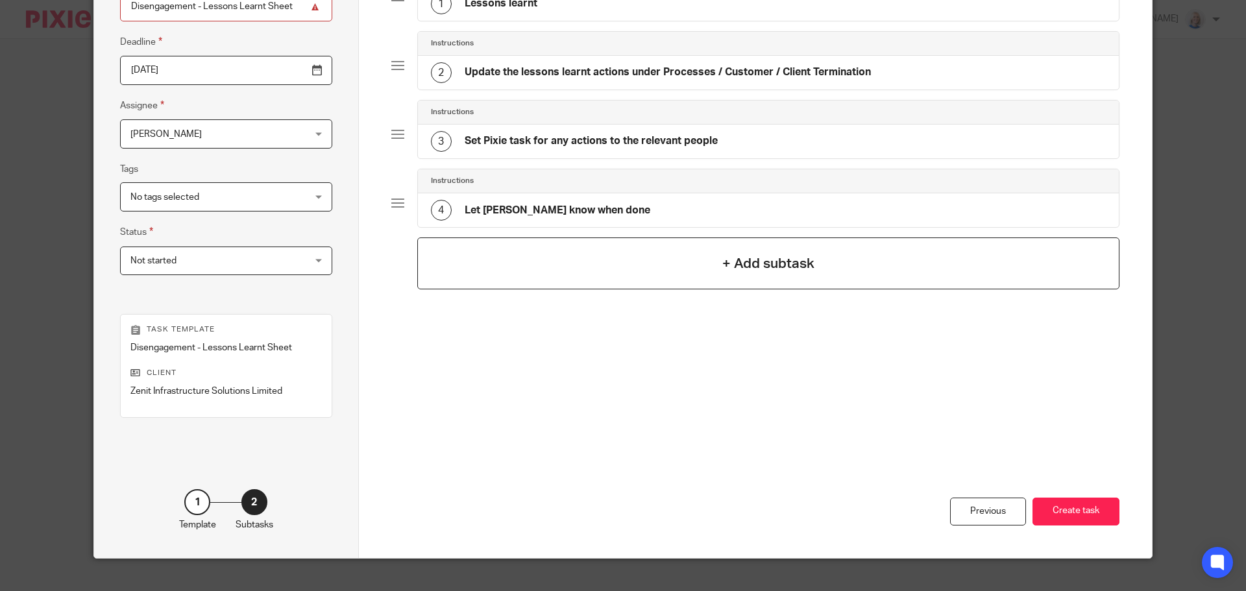
scroll to position [176, 0]
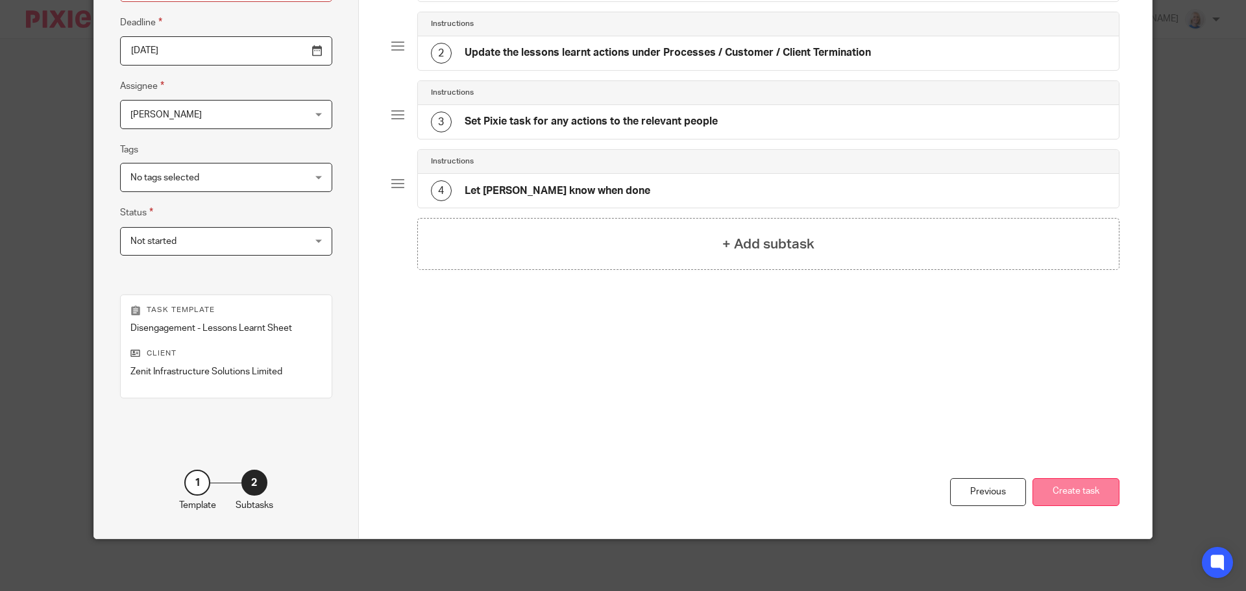
click at [1097, 496] on button "Create task" at bounding box center [1075, 492] width 87 height 28
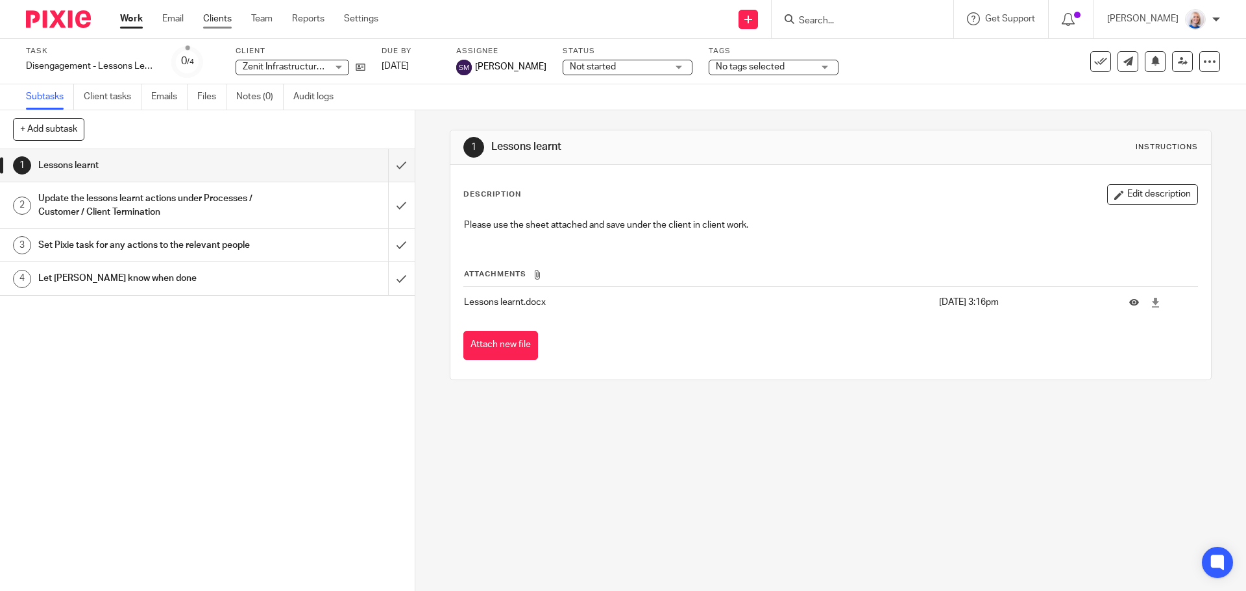
click at [208, 18] on link "Clients" at bounding box center [217, 18] width 29 height 13
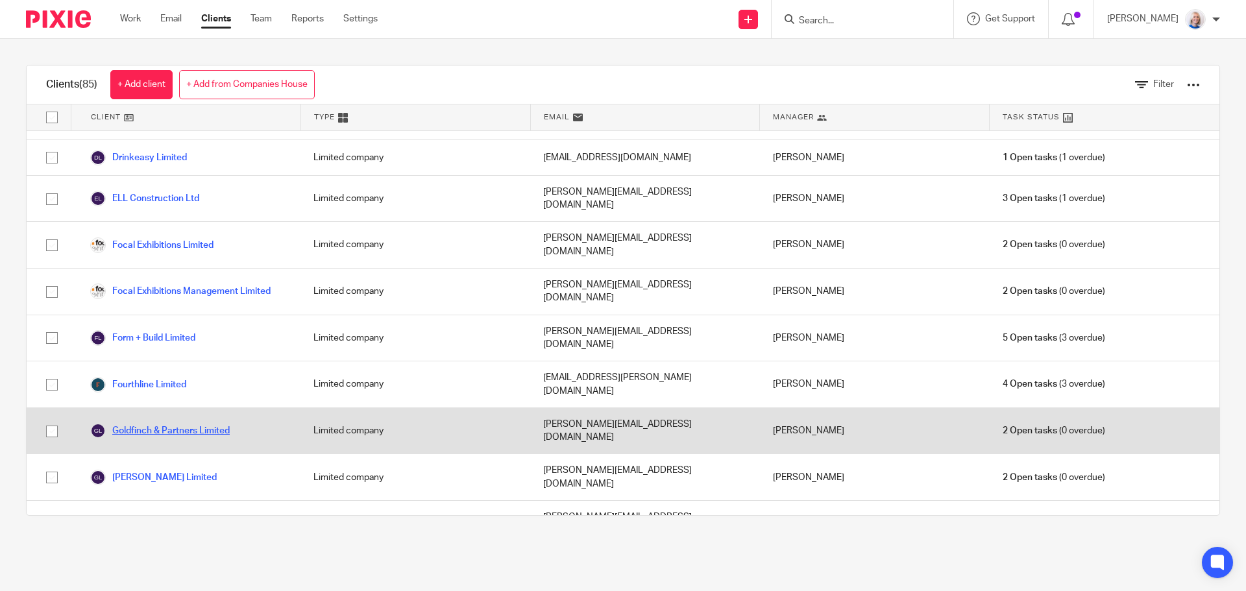
scroll to position [1168, 0]
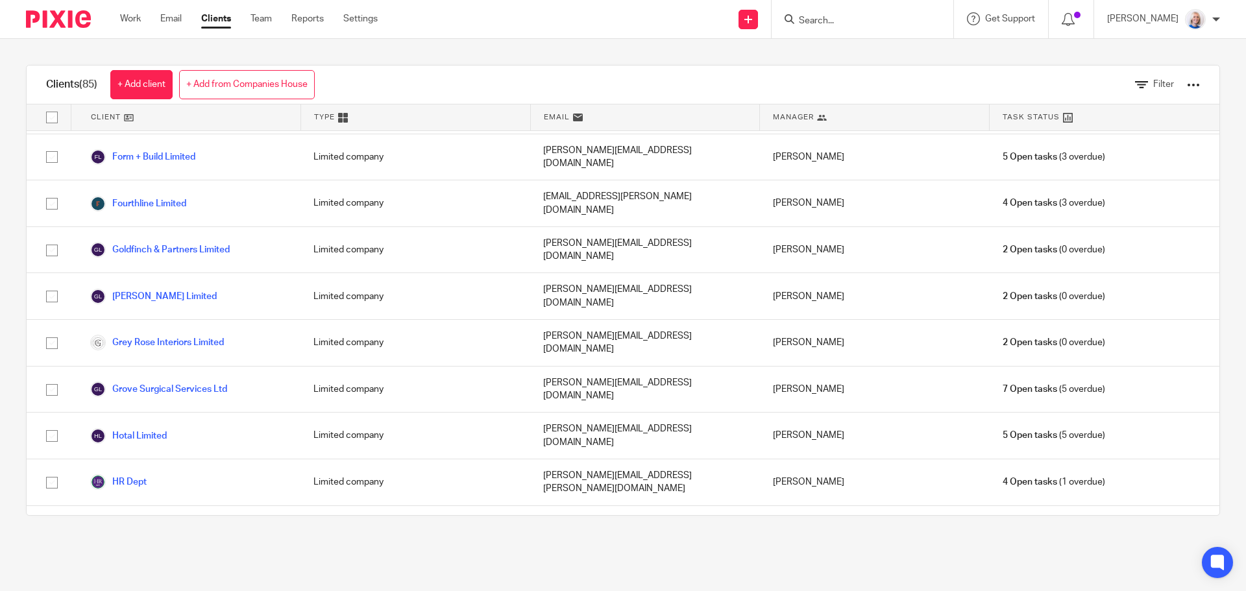
click at [184, 568] on link "Illumicrate Limited" at bounding box center [139, 576] width 98 height 16
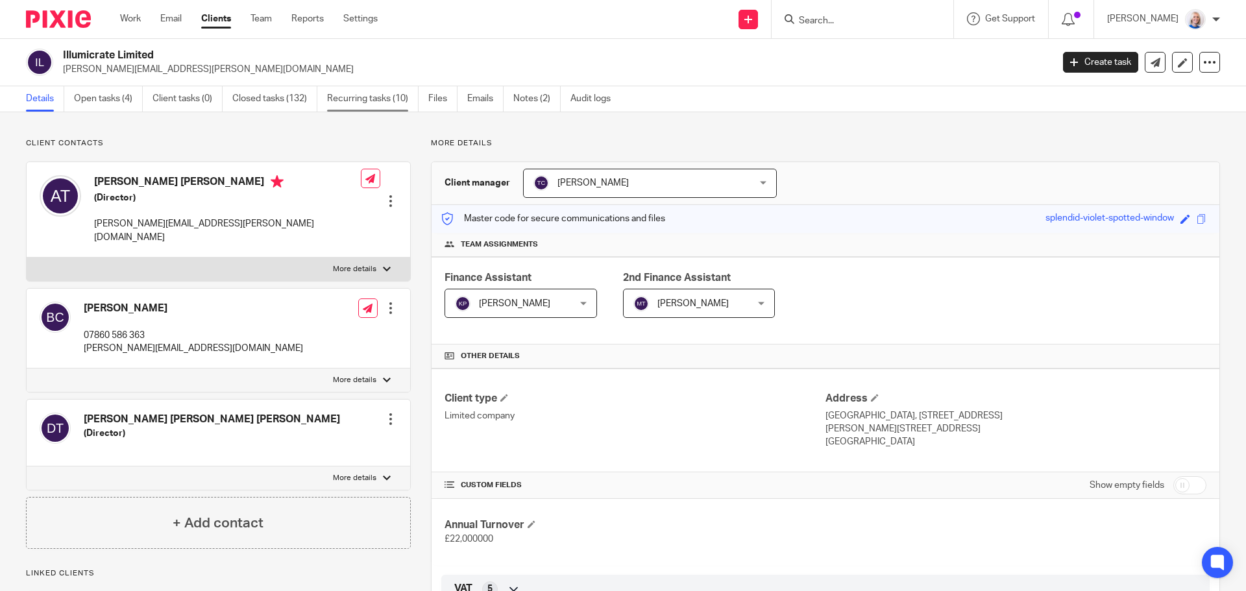
click at [345, 93] on link "Recurring tasks (10)" at bounding box center [372, 98] width 91 height 25
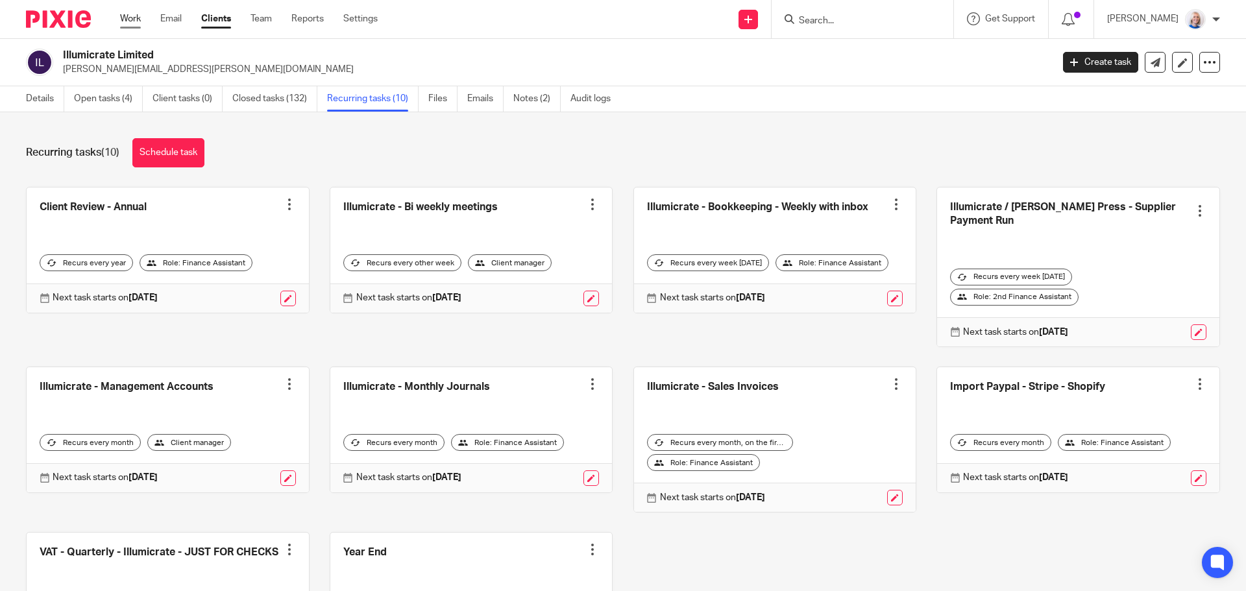
click at [120, 14] on link "Work" at bounding box center [130, 18] width 21 height 13
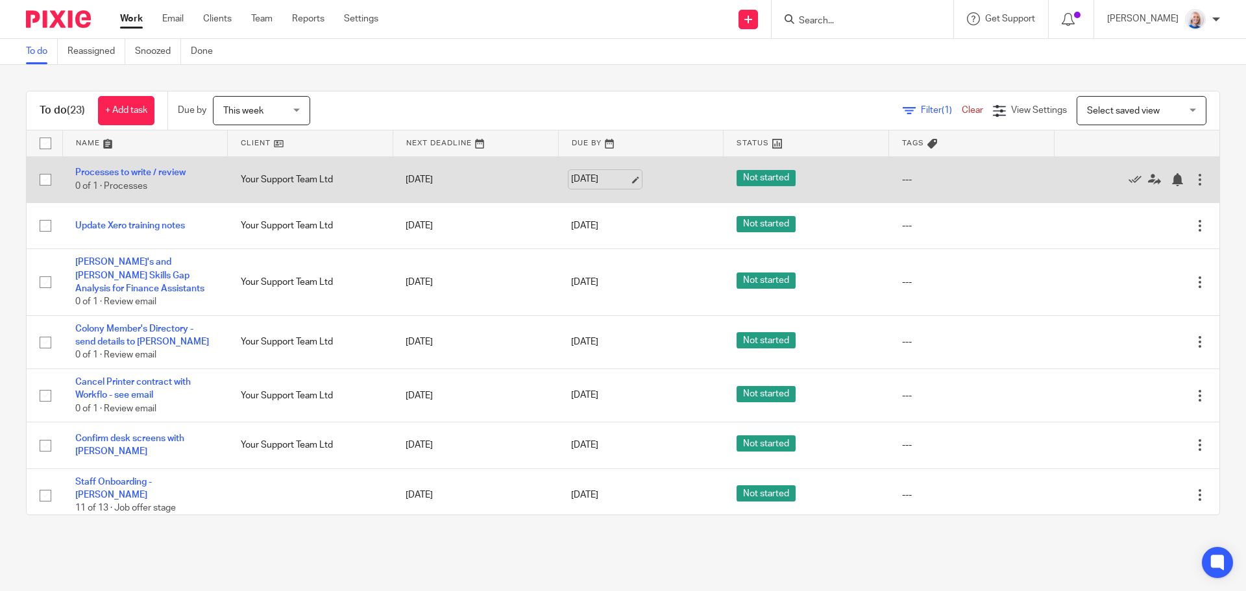
click at [591, 178] on link "[DATE]" at bounding box center [600, 180] width 58 height 14
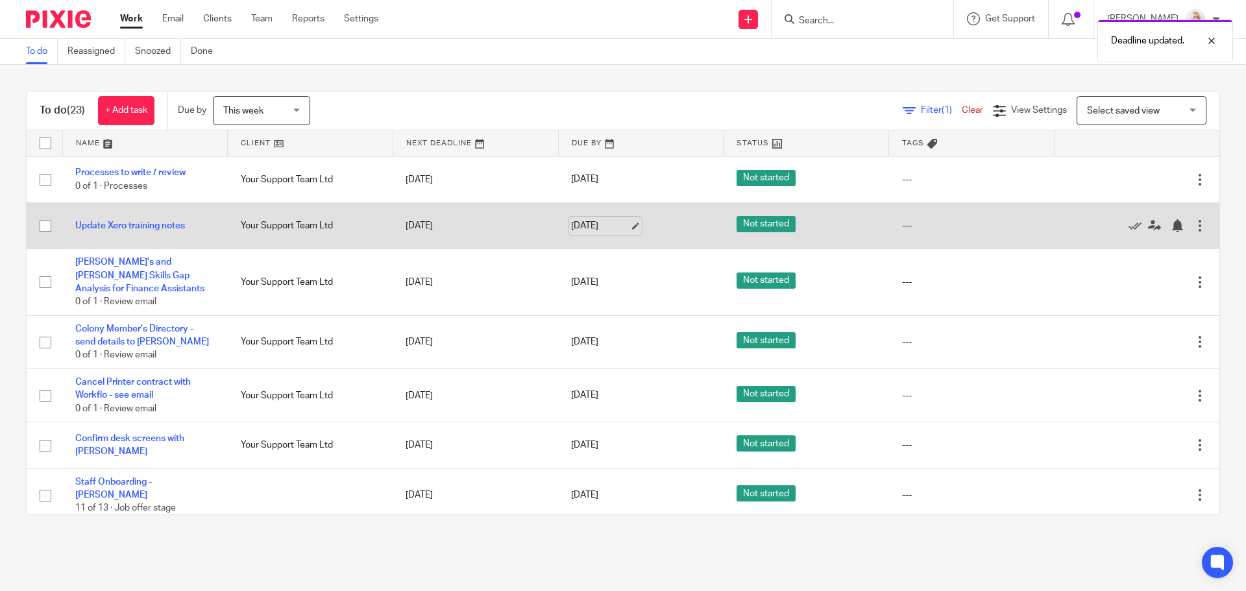
click at [598, 226] on link "[DATE]" at bounding box center [600, 226] width 58 height 14
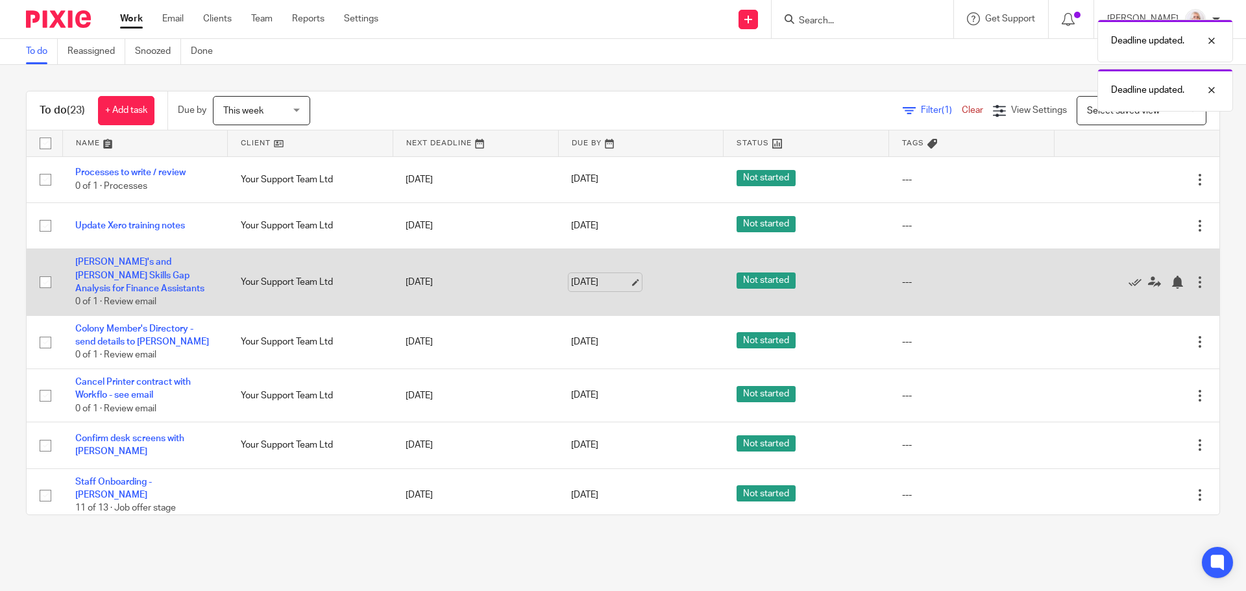
click at [592, 276] on link "[DATE]" at bounding box center [600, 283] width 58 height 14
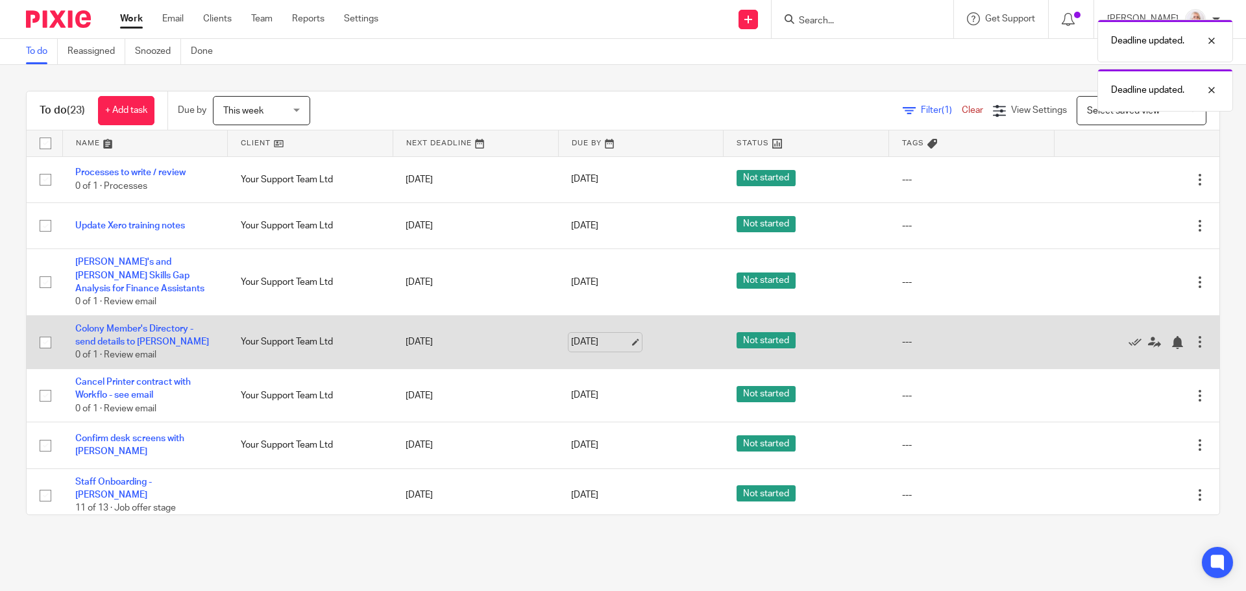
click at [576, 335] on link "[DATE]" at bounding box center [600, 342] width 58 height 14
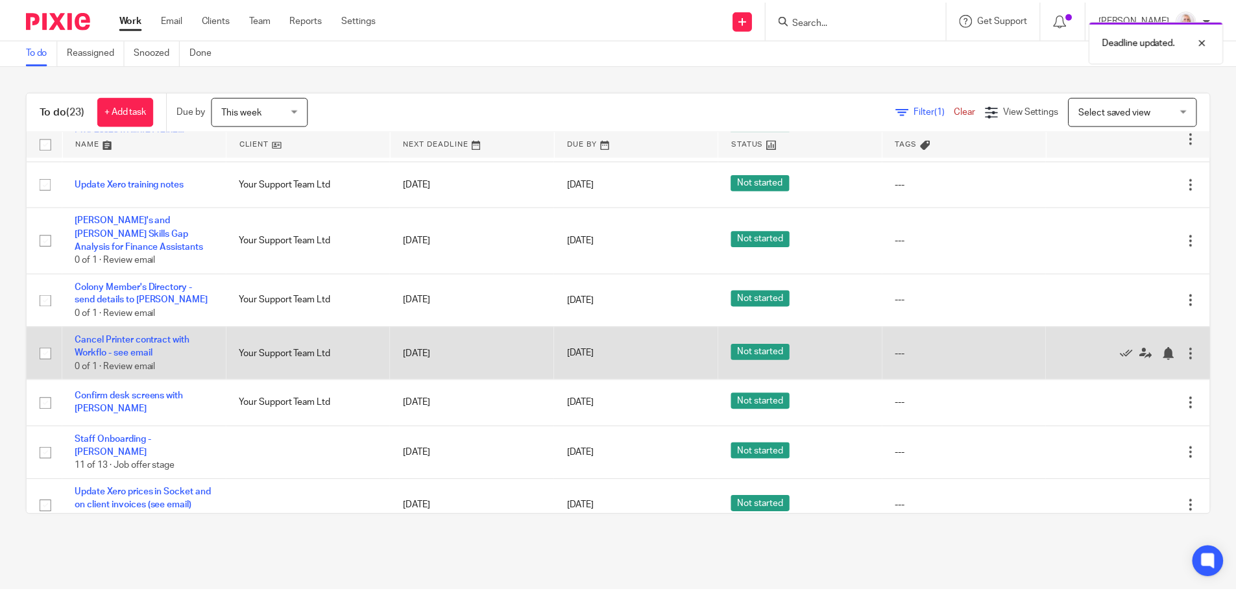
scroll to position [65, 0]
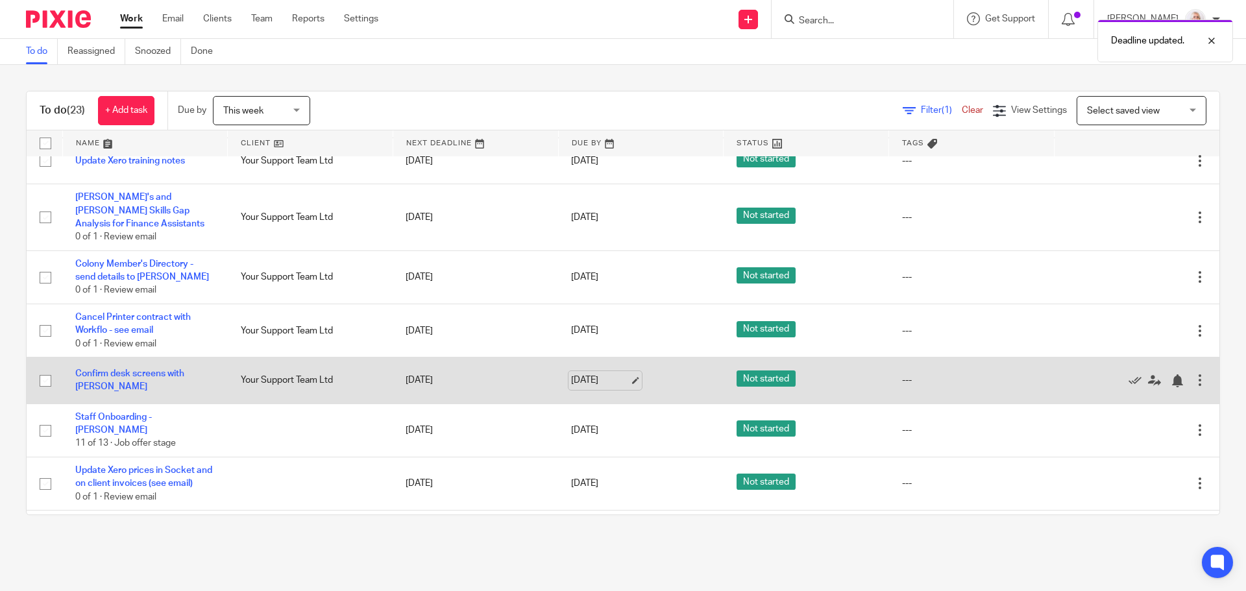
click at [580, 374] on link "[DATE]" at bounding box center [600, 381] width 58 height 14
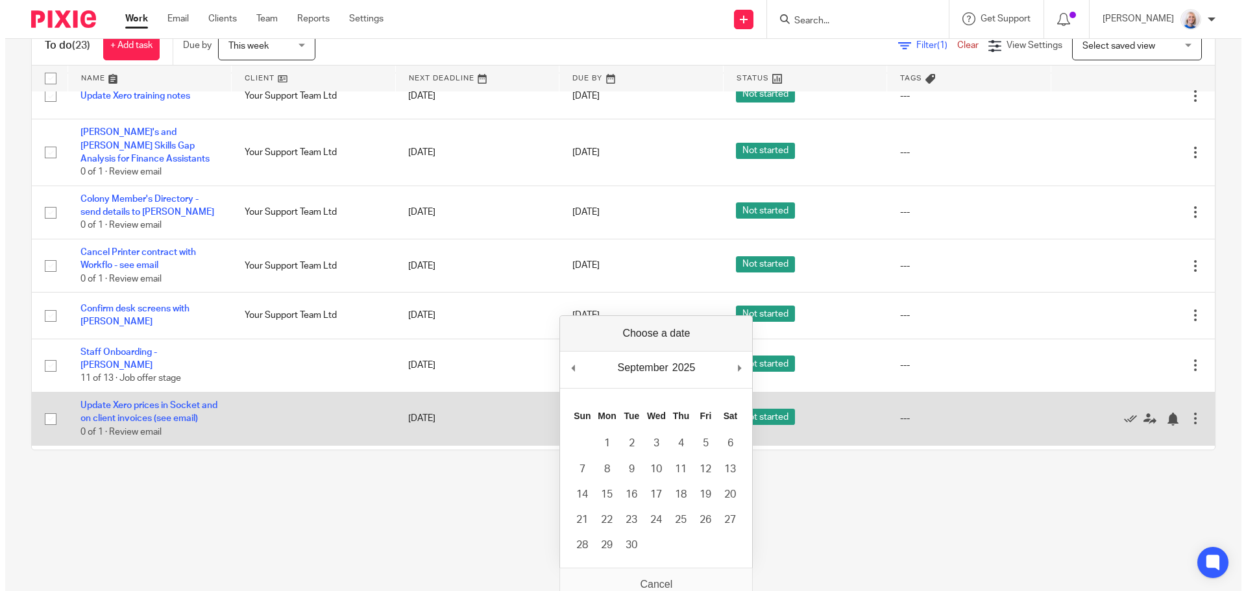
scroll to position [0, 0]
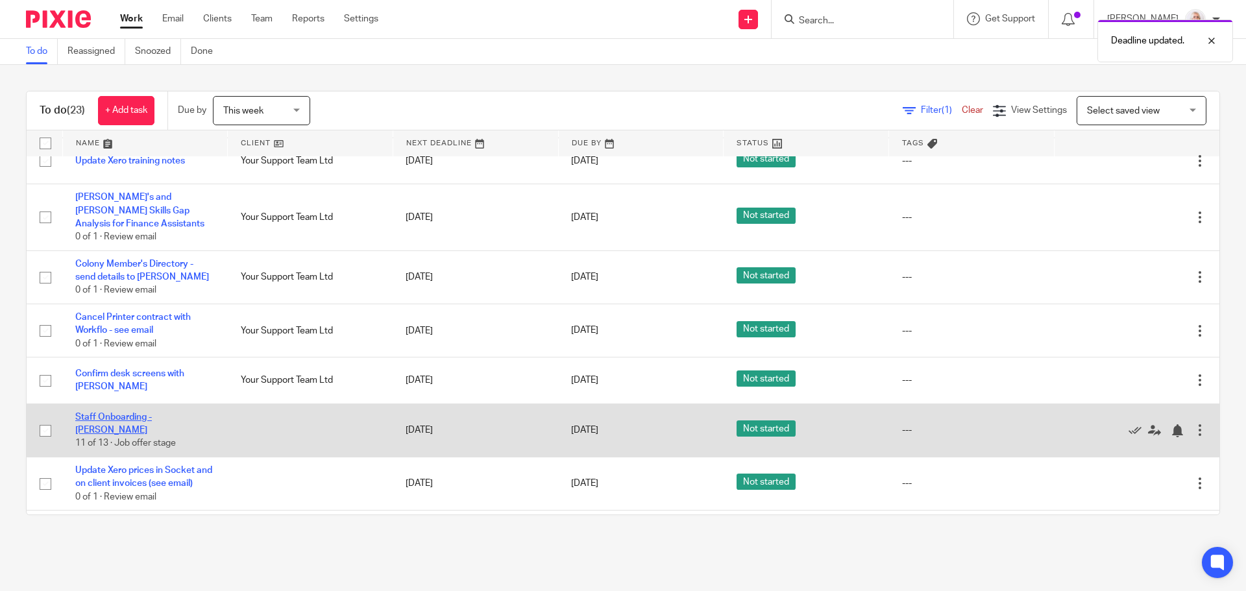
click at [117, 413] on link "Staff Onboarding - [PERSON_NAME]" at bounding box center [113, 424] width 77 height 22
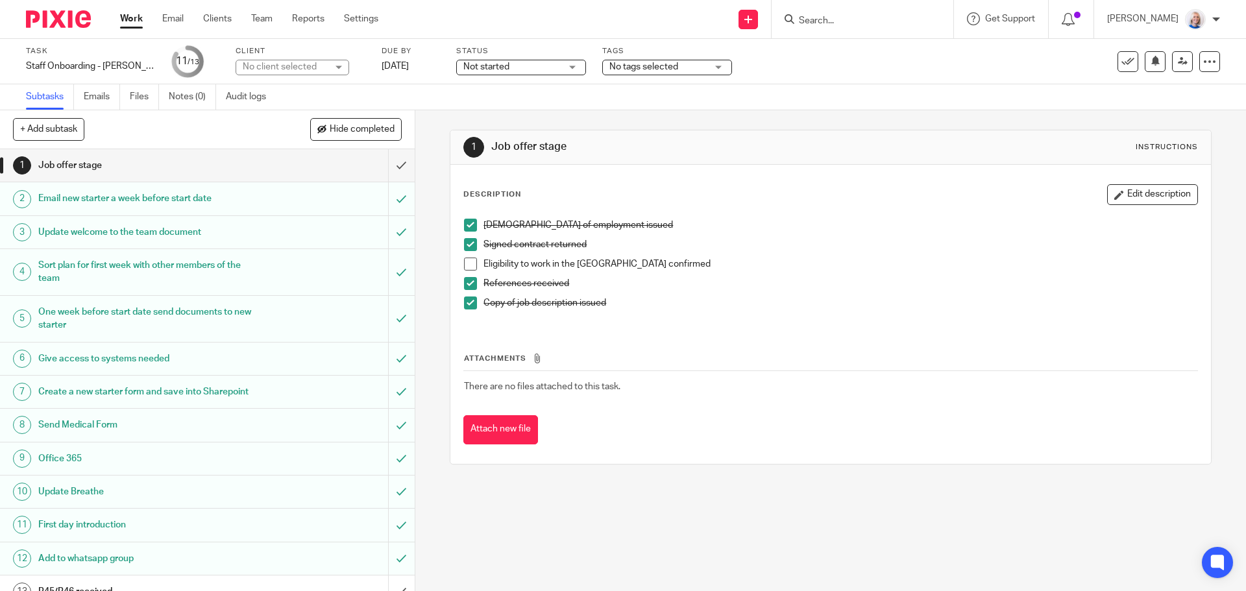
click at [132, 20] on link "Work" at bounding box center [131, 18] width 23 height 13
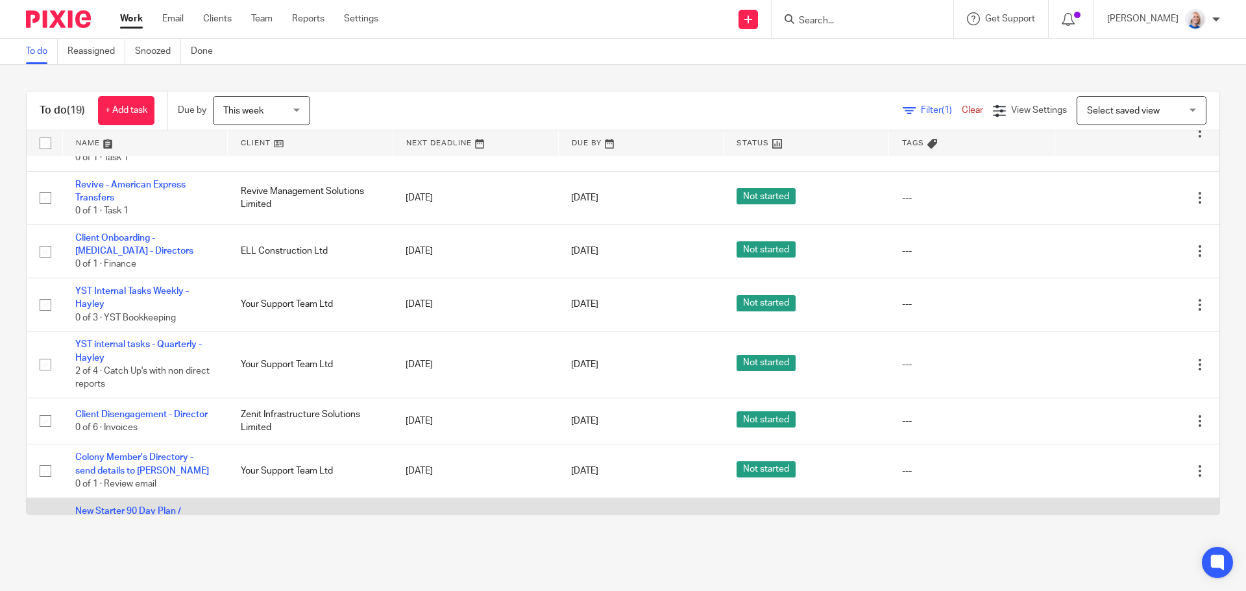
scroll to position [331, 0]
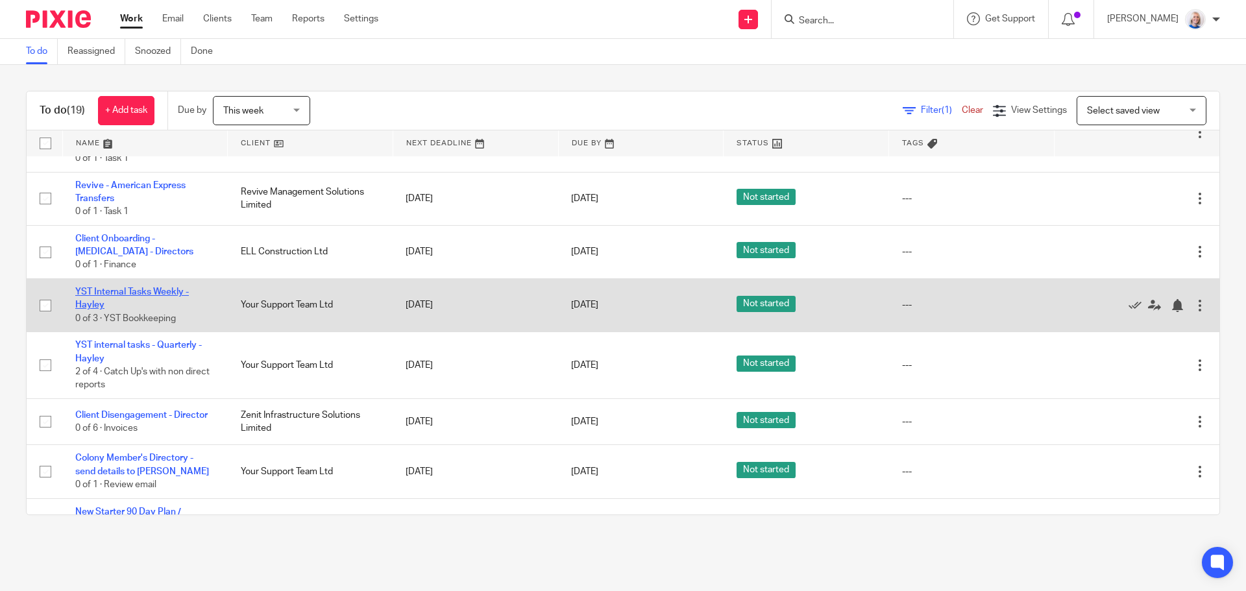
click at [128, 300] on link "YST Internal Tasks Weekly - Hayley" at bounding box center [132, 298] width 114 height 22
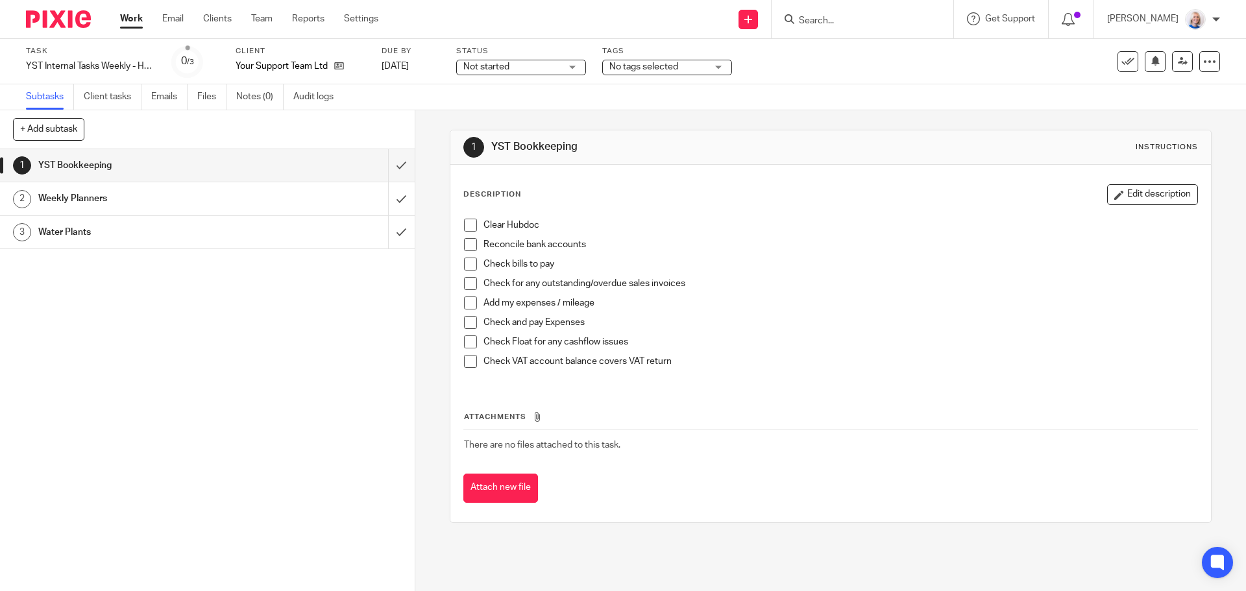
click at [465, 230] on span at bounding box center [470, 225] width 13 height 13
click at [469, 243] on span at bounding box center [470, 244] width 13 height 13
click at [467, 304] on span at bounding box center [470, 303] width 13 height 13
click at [465, 320] on span at bounding box center [470, 322] width 13 height 13
click at [467, 261] on span at bounding box center [470, 264] width 13 height 13
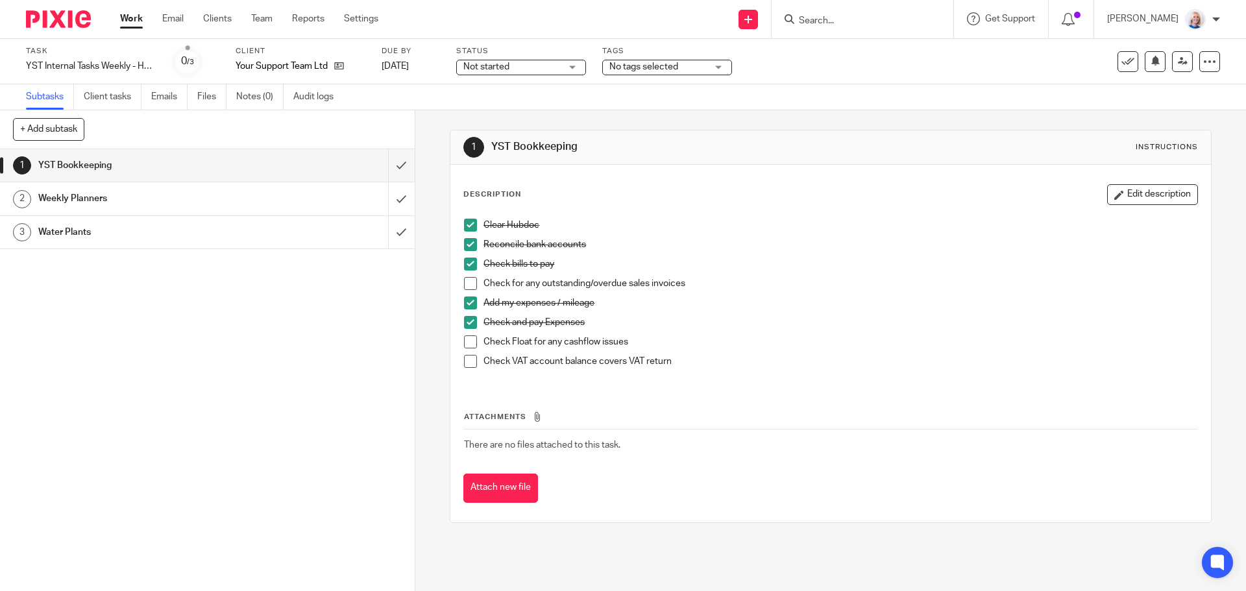
click at [467, 283] on span at bounding box center [470, 283] width 13 height 13
click at [466, 341] on span at bounding box center [470, 341] width 13 height 13
drag, startPoint x: 461, startPoint y: 361, endPoint x: 463, endPoint y: 353, distance: 7.9
click at [464, 361] on span at bounding box center [470, 361] width 13 height 13
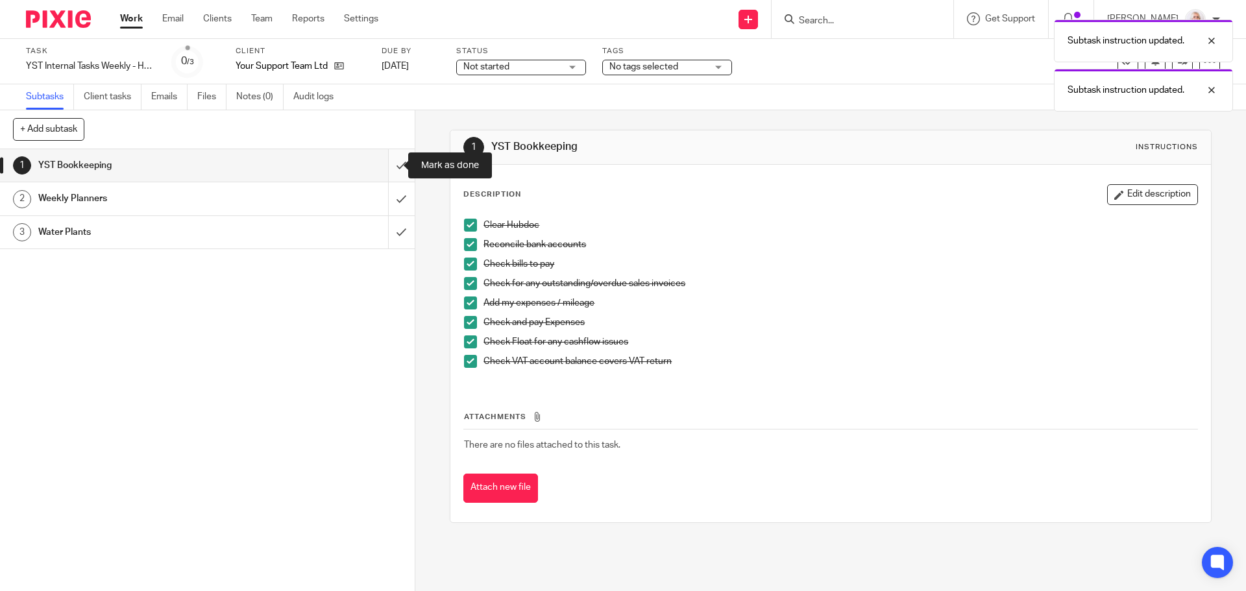
click at [380, 169] on input "submit" at bounding box center [207, 165] width 415 height 32
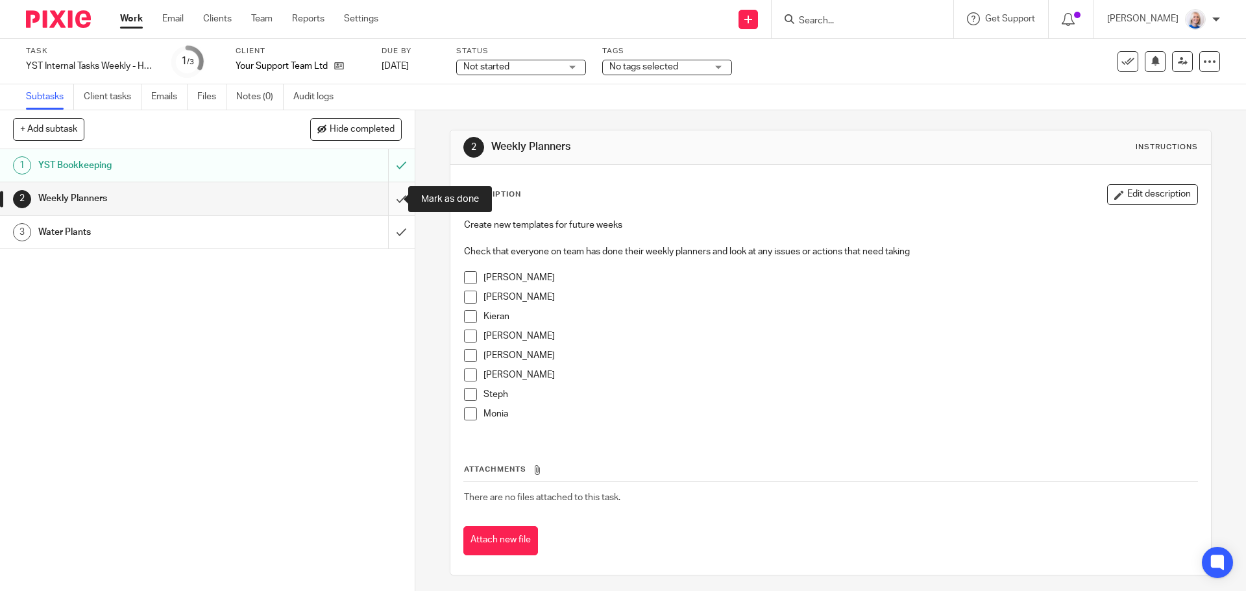
click at [384, 195] on input "submit" at bounding box center [207, 198] width 415 height 32
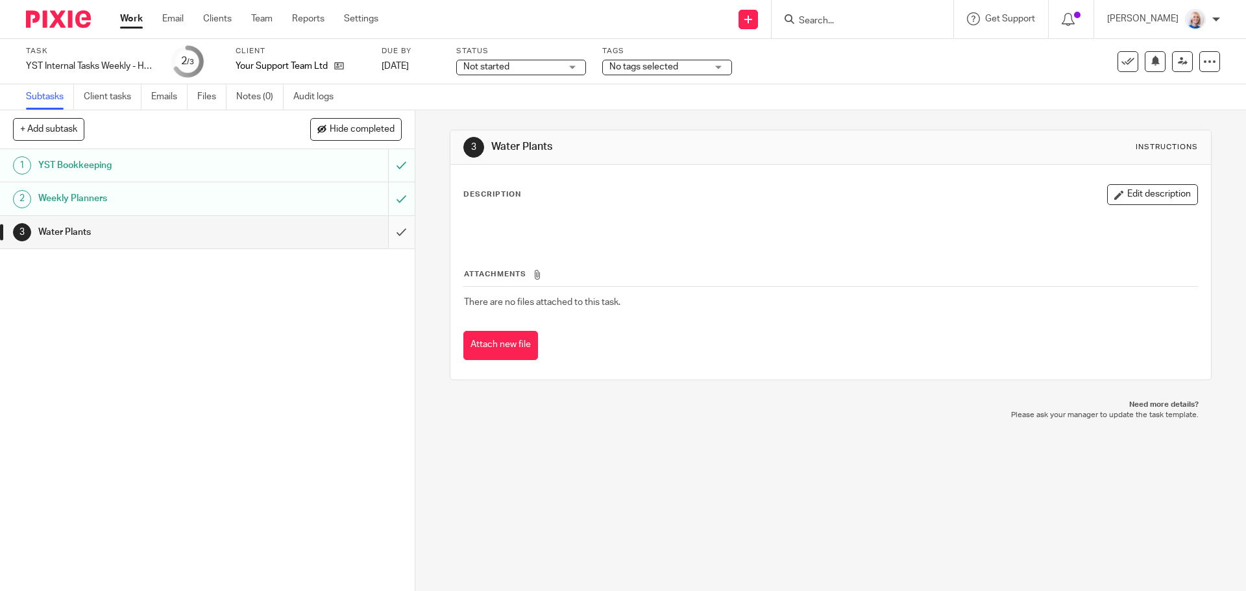
drag, startPoint x: 0, startPoint y: 0, endPoint x: 389, endPoint y: 235, distance: 454.7
click at [389, 235] on input "submit" at bounding box center [207, 232] width 415 height 32
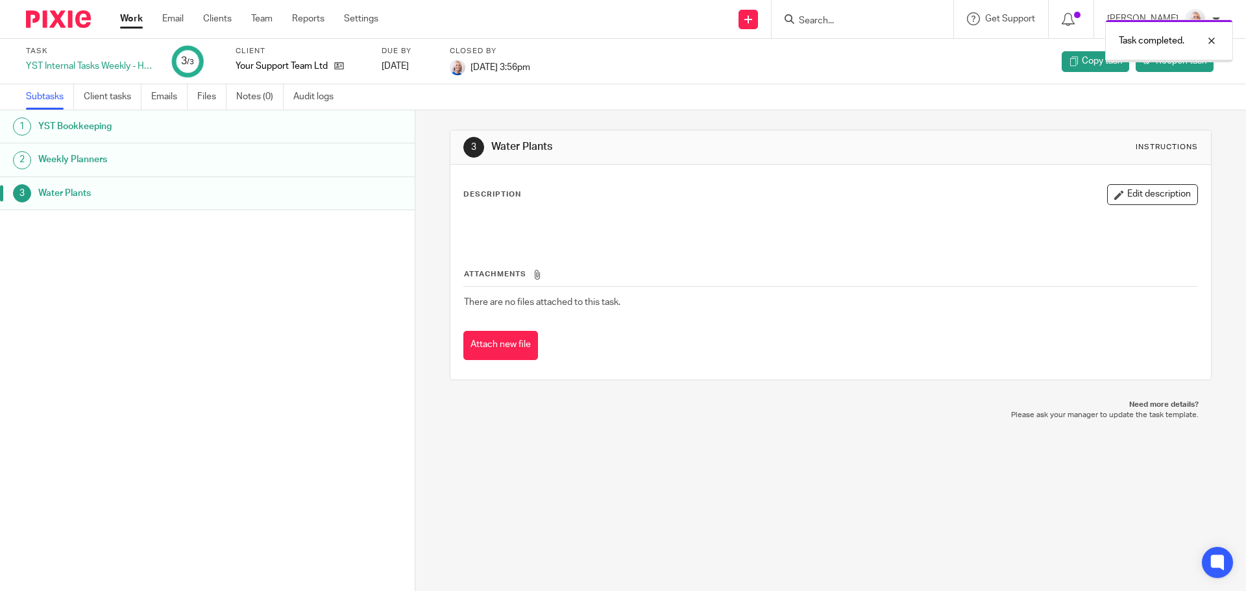
click at [132, 22] on link "Work" at bounding box center [131, 18] width 23 height 13
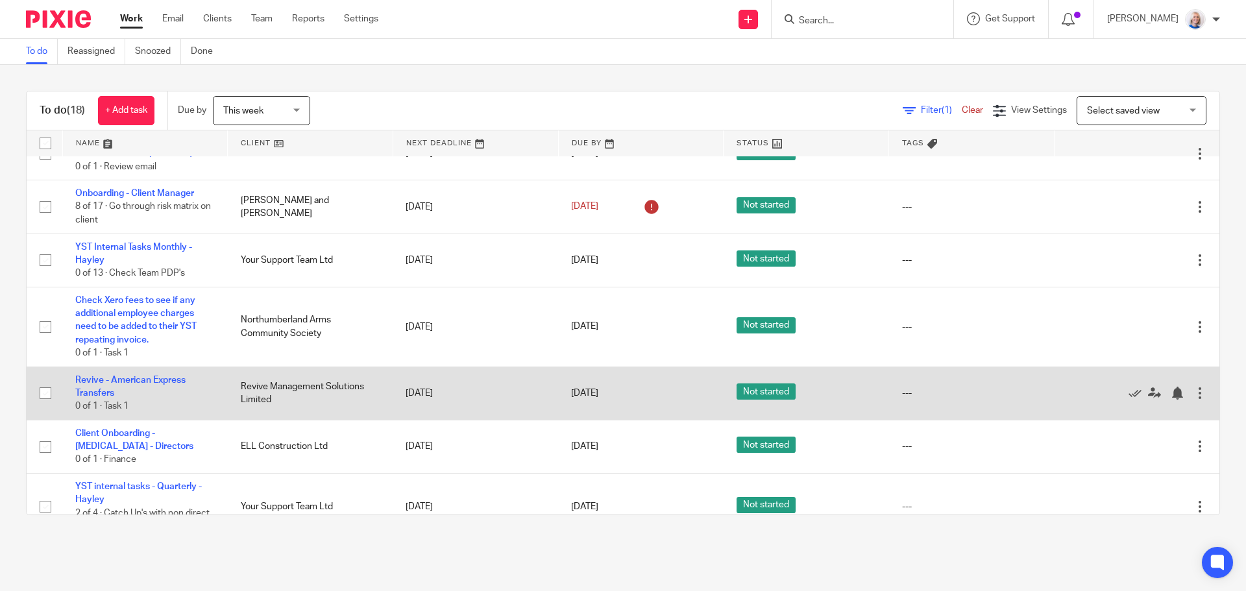
scroll to position [65, 0]
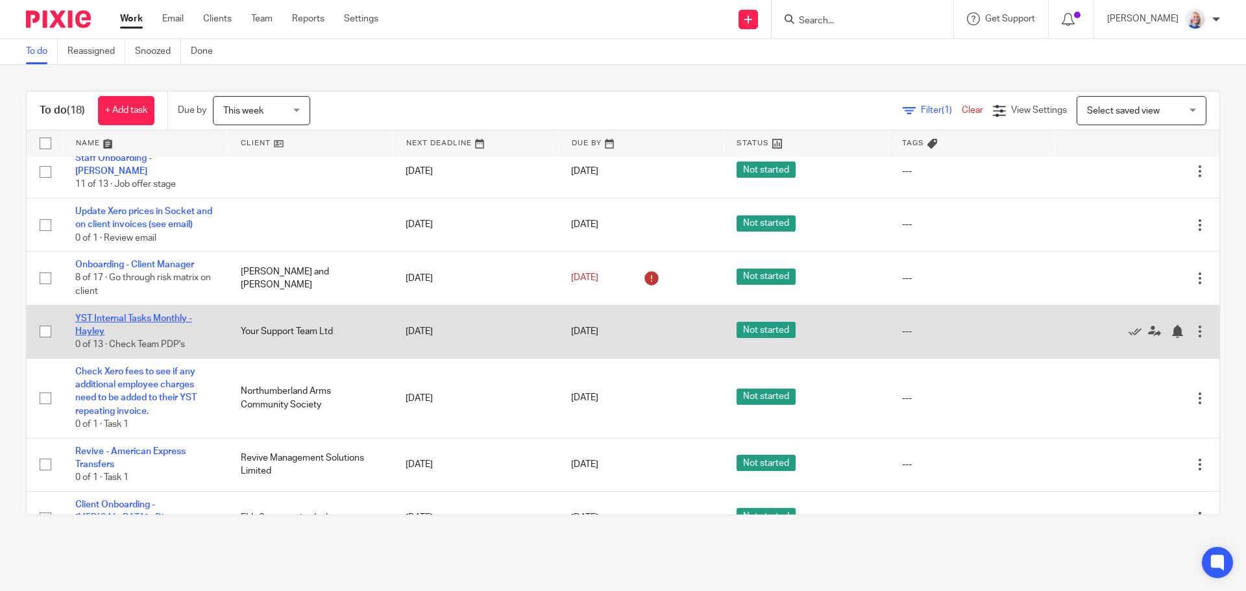
click at [158, 323] on link "YST Internal Tasks Monthly - Hayley" at bounding box center [133, 325] width 117 height 22
